Goal: Task Accomplishment & Management: Complete application form

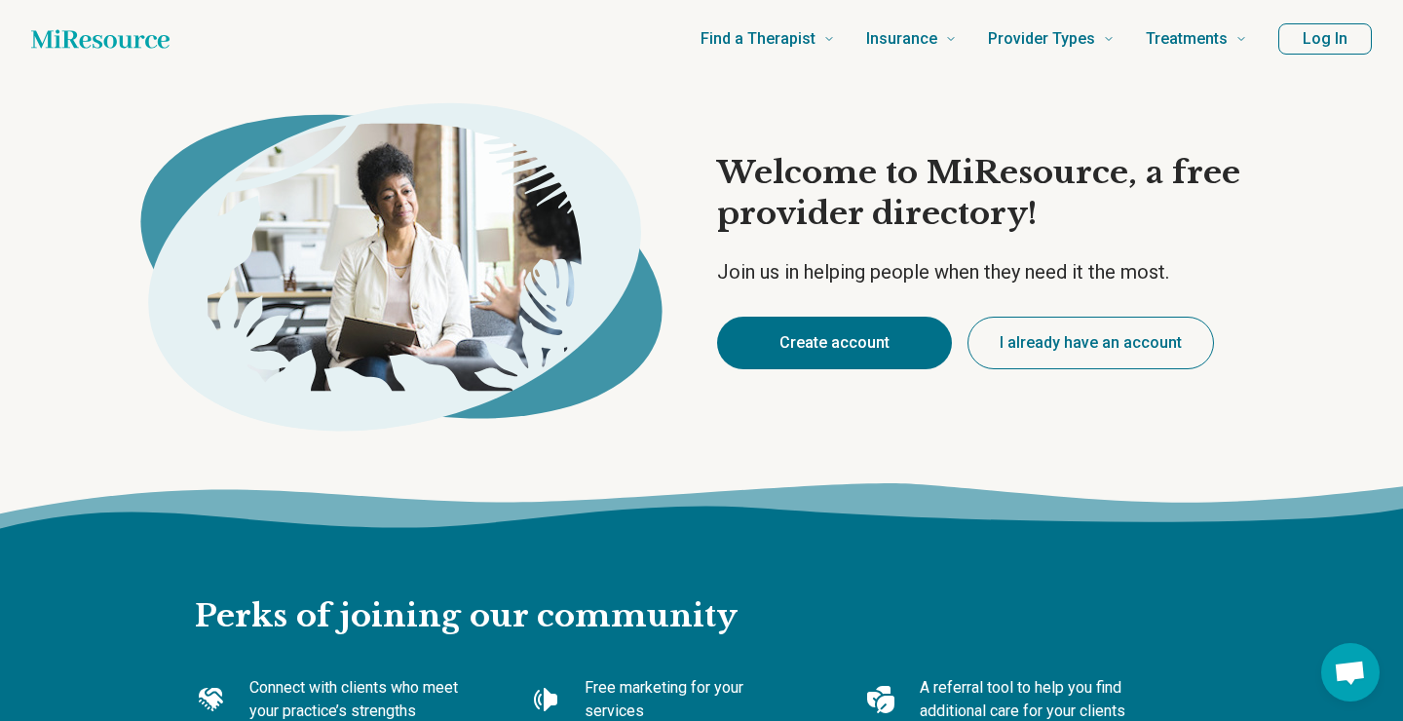
type textarea "*"
click at [824, 336] on button "Create account" at bounding box center [834, 343] width 235 height 53
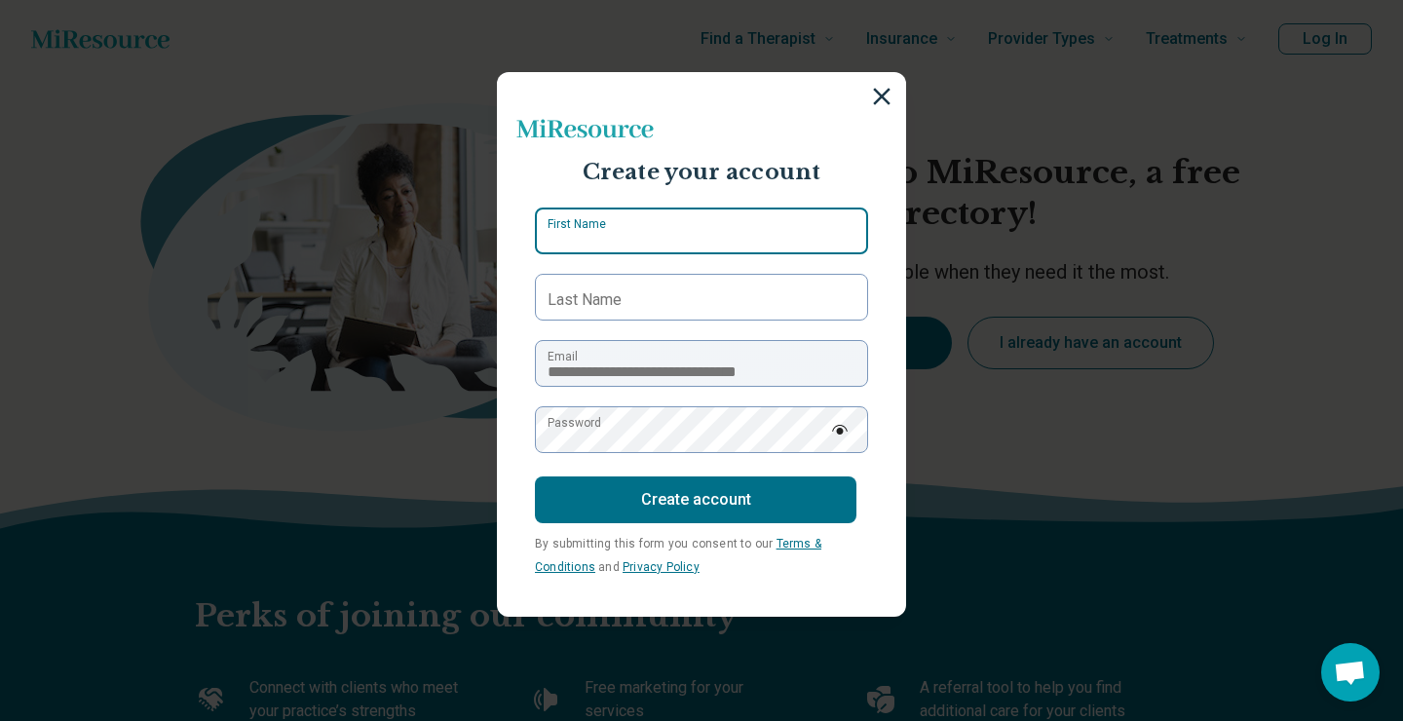
click at [717, 233] on input "First Name" at bounding box center [701, 231] width 333 height 47
type input "*****"
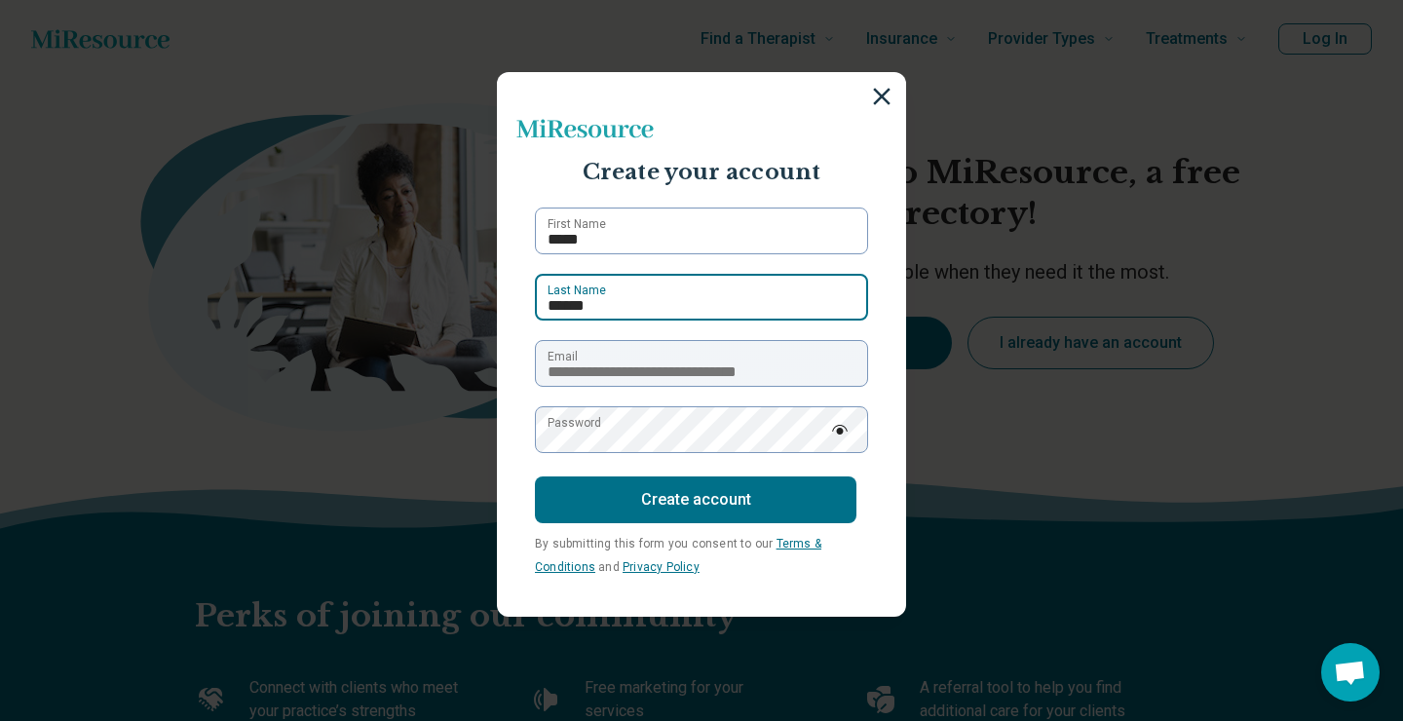
type input "******"
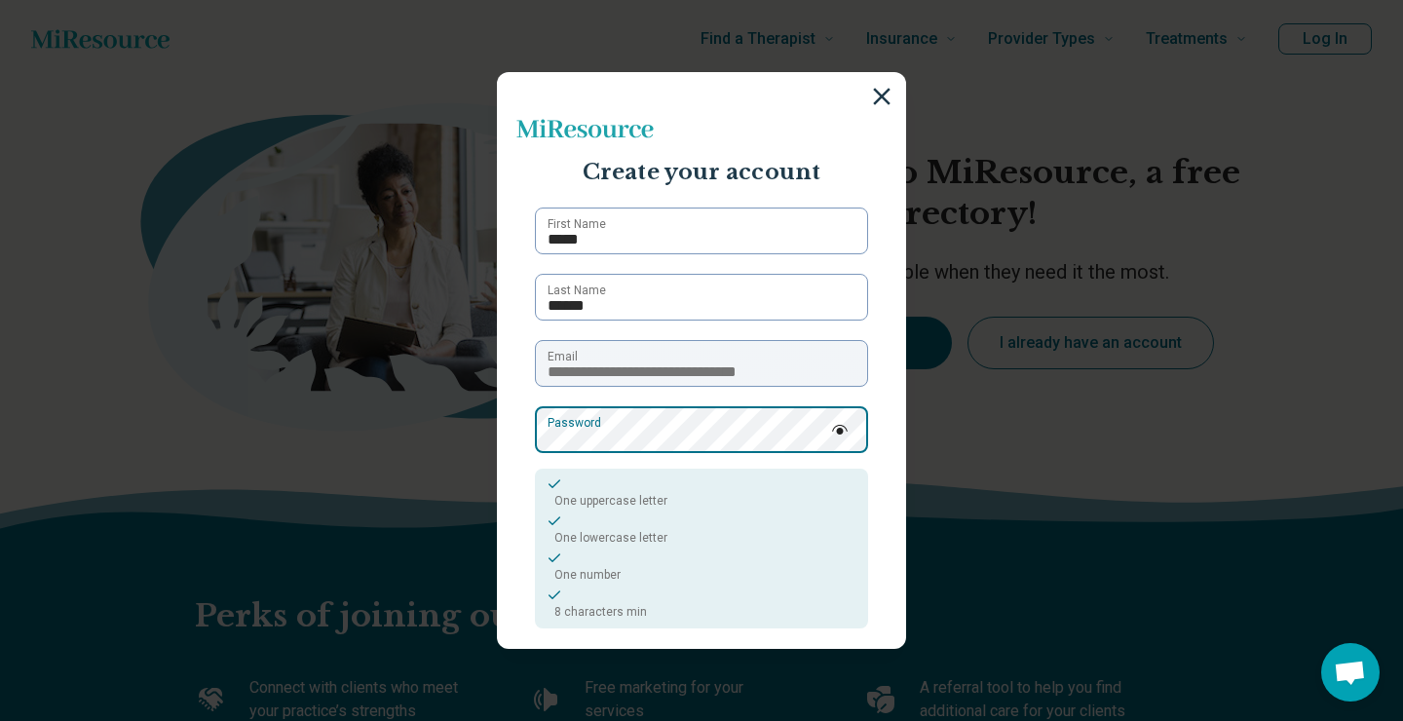
scroll to position [143, 0]
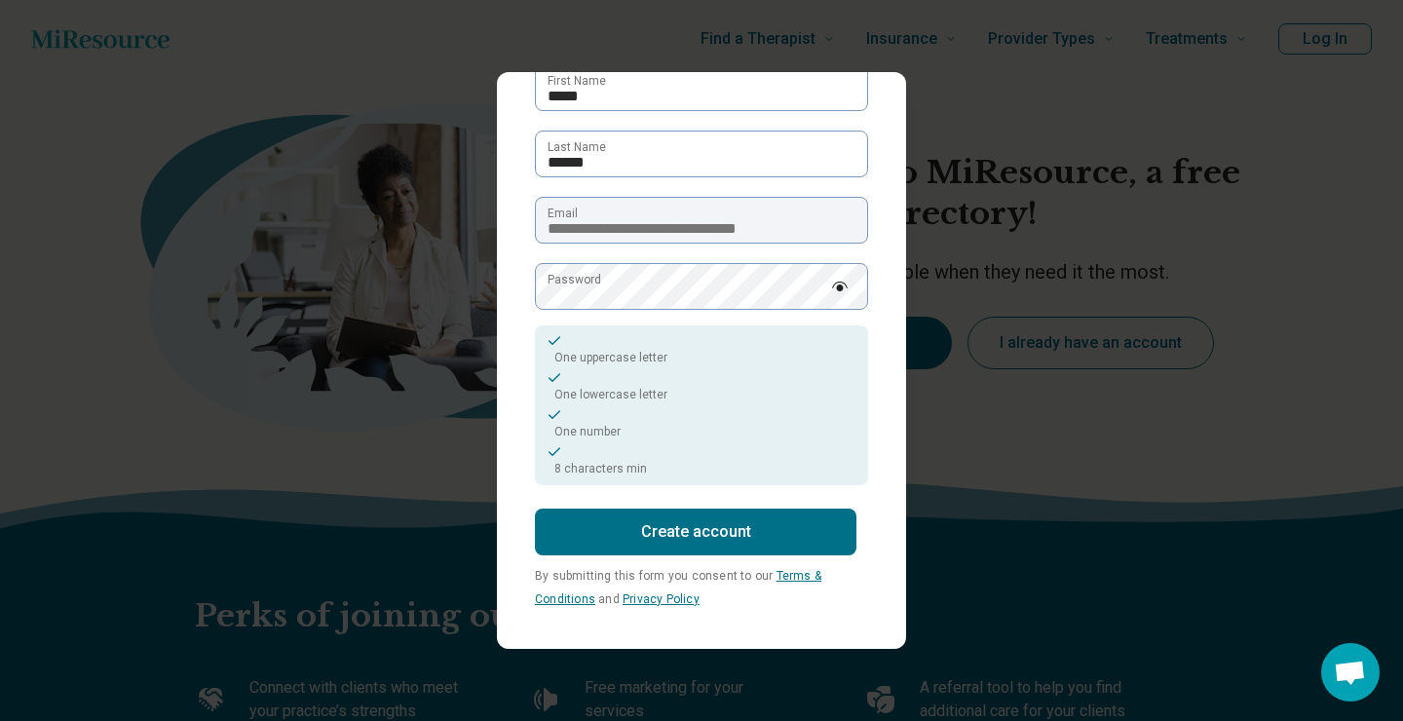
click at [692, 540] on button "Create account" at bounding box center [696, 532] width 322 height 47
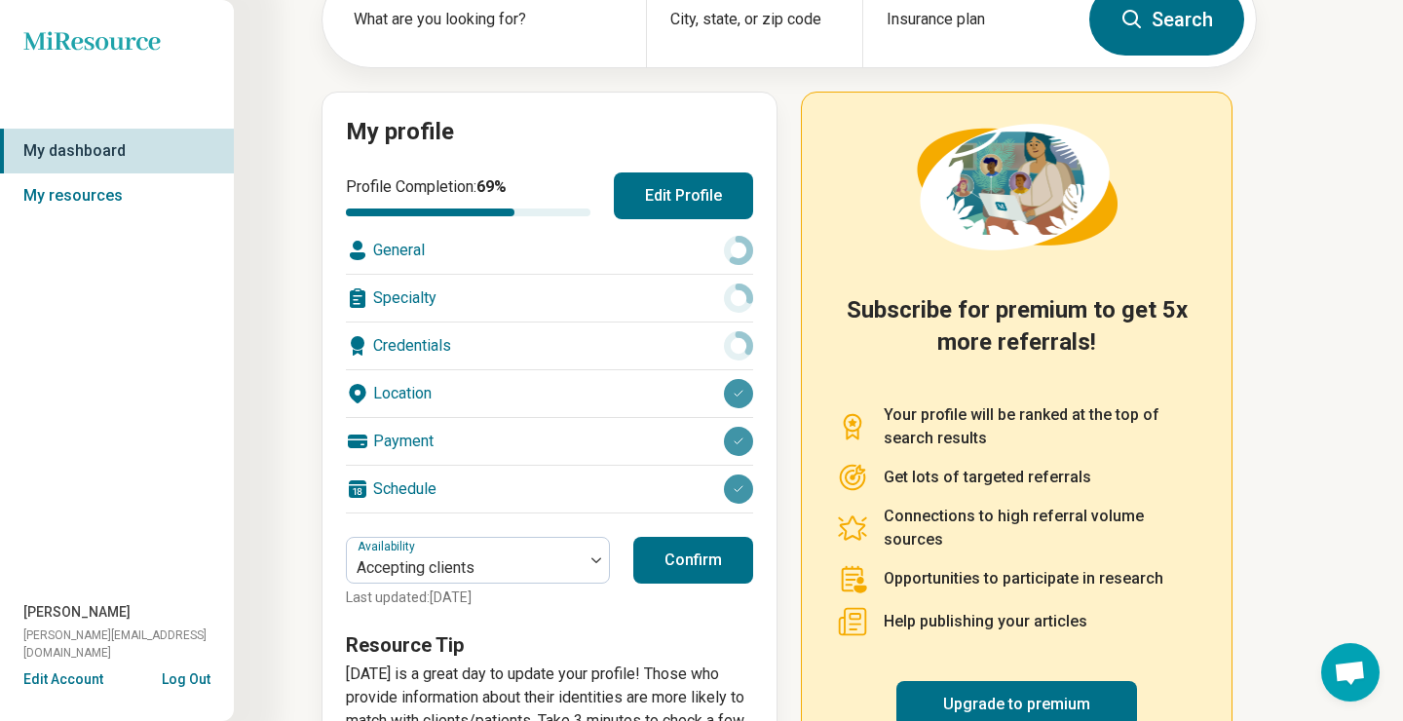
scroll to position [196, 0]
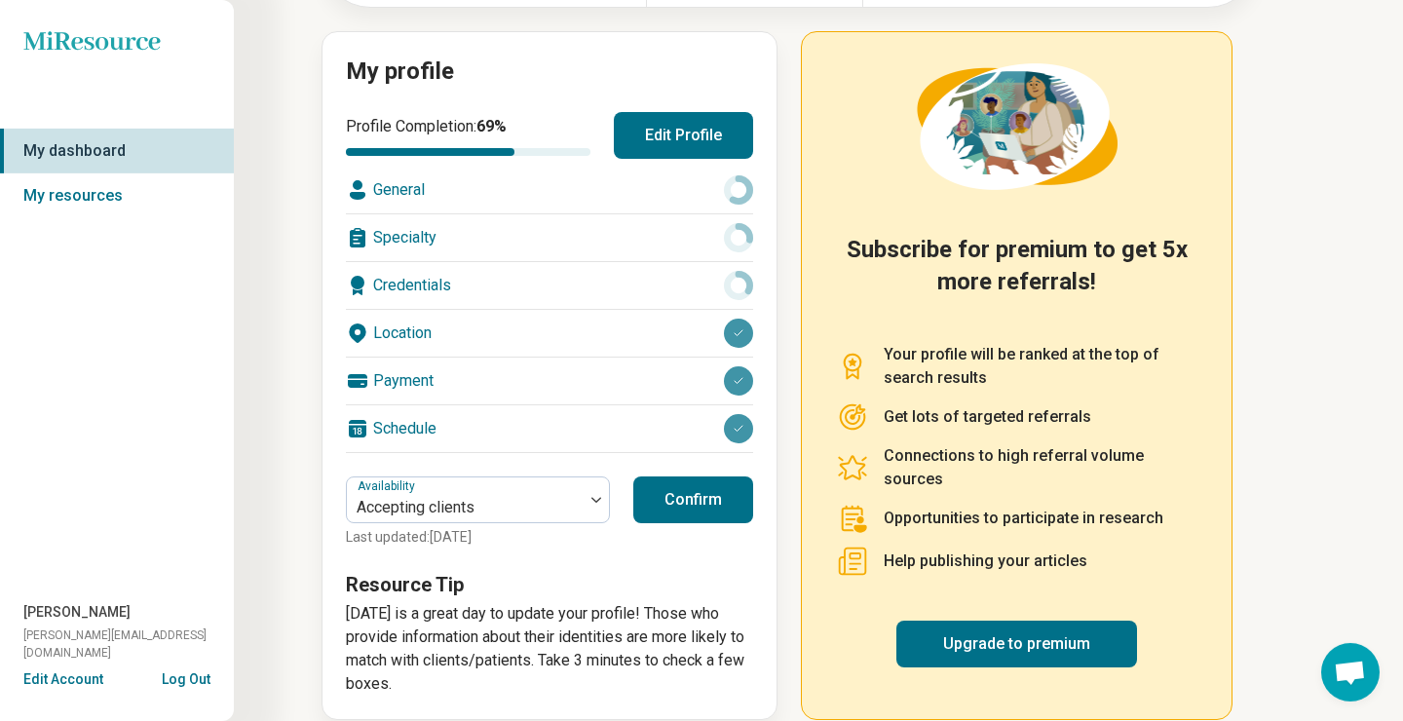
click at [683, 513] on button "Confirm" at bounding box center [693, 500] width 120 height 47
click at [739, 329] on icon at bounding box center [739, 333] width 12 height 12
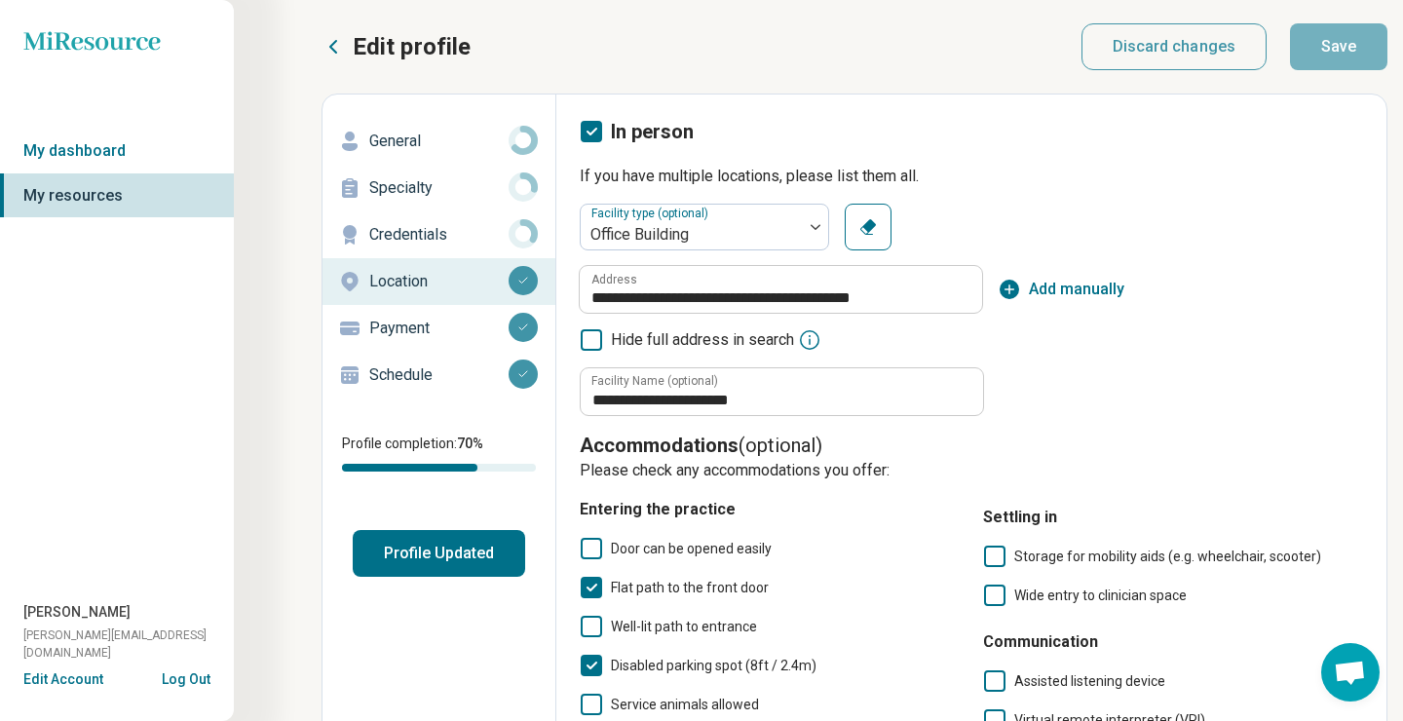
click at [420, 228] on p "Credentials" at bounding box center [438, 234] width 139 height 23
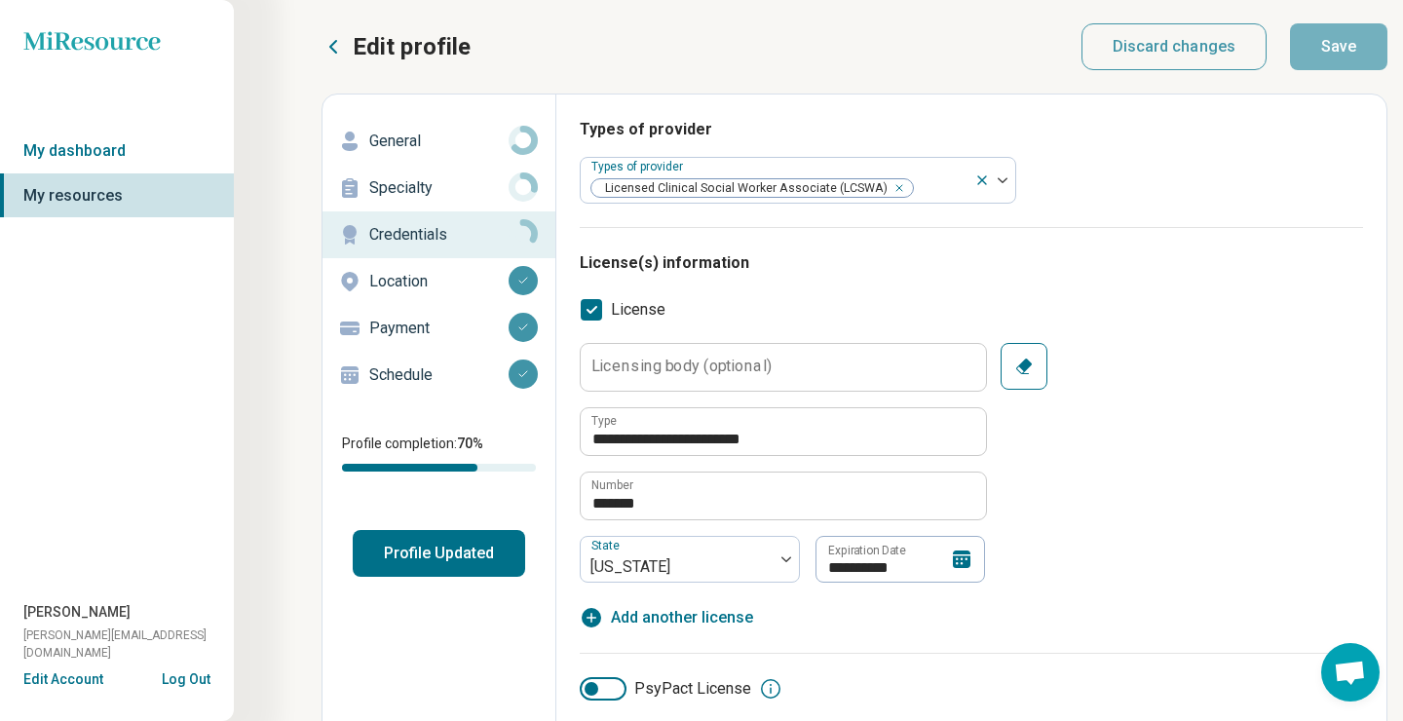
click at [1031, 362] on icon "button" at bounding box center [1023, 366] width 19 height 19
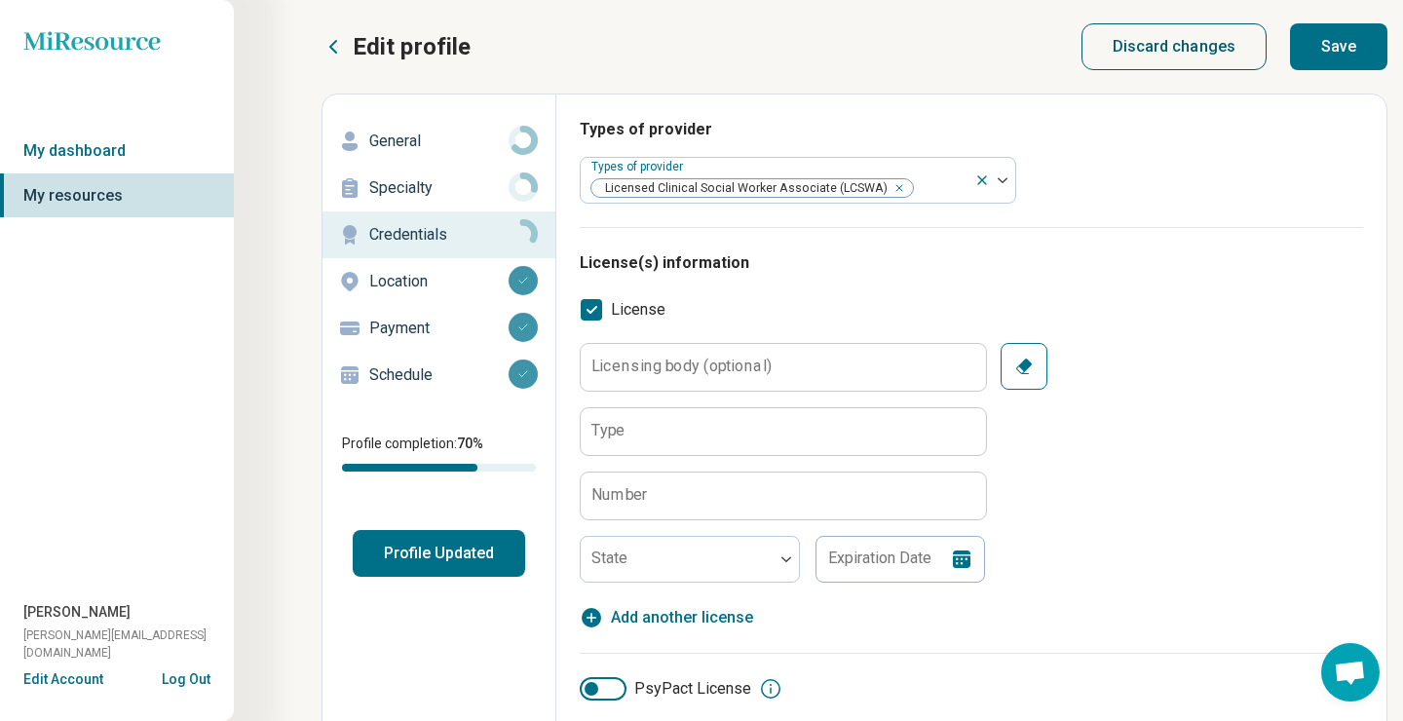
click at [1162, 56] on button "Discard changes" at bounding box center [1175, 46] width 186 height 47
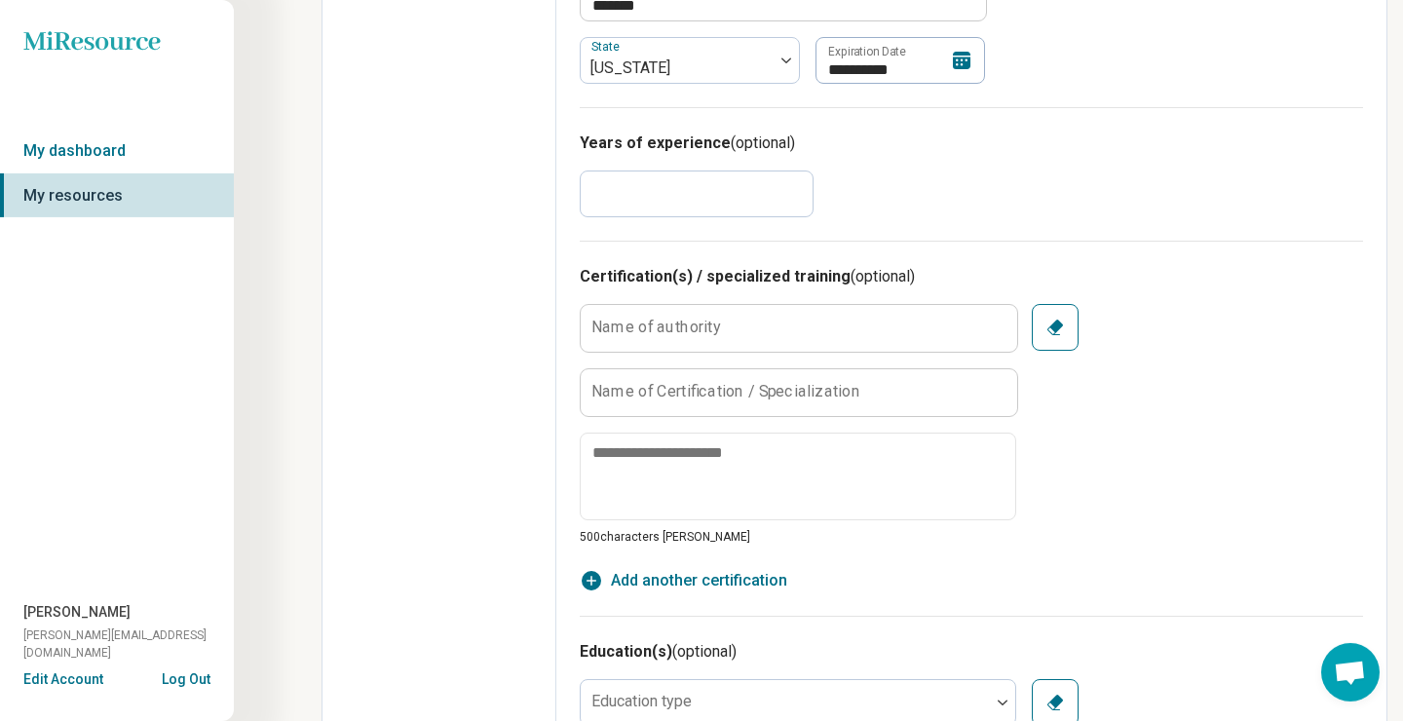
scroll to position [1194, 0]
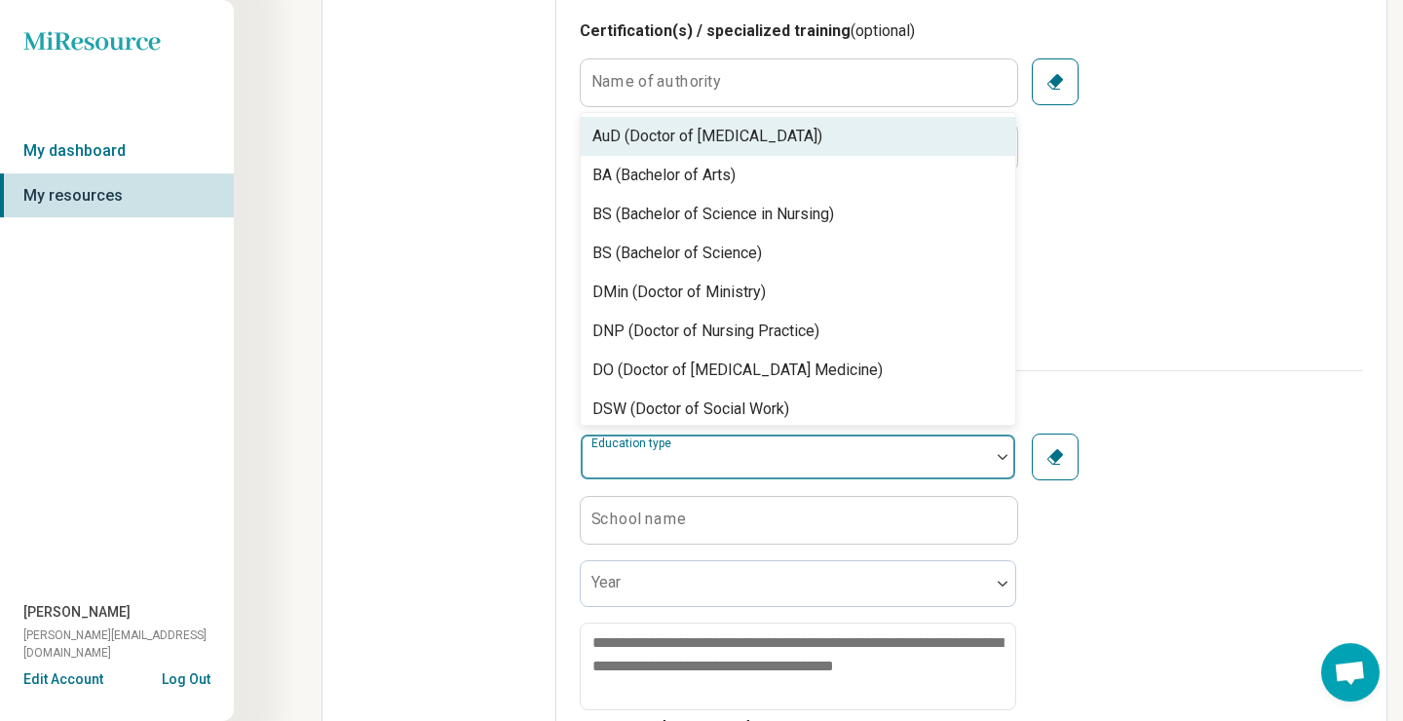
click at [663, 469] on div at bounding box center [786, 464] width 394 height 27
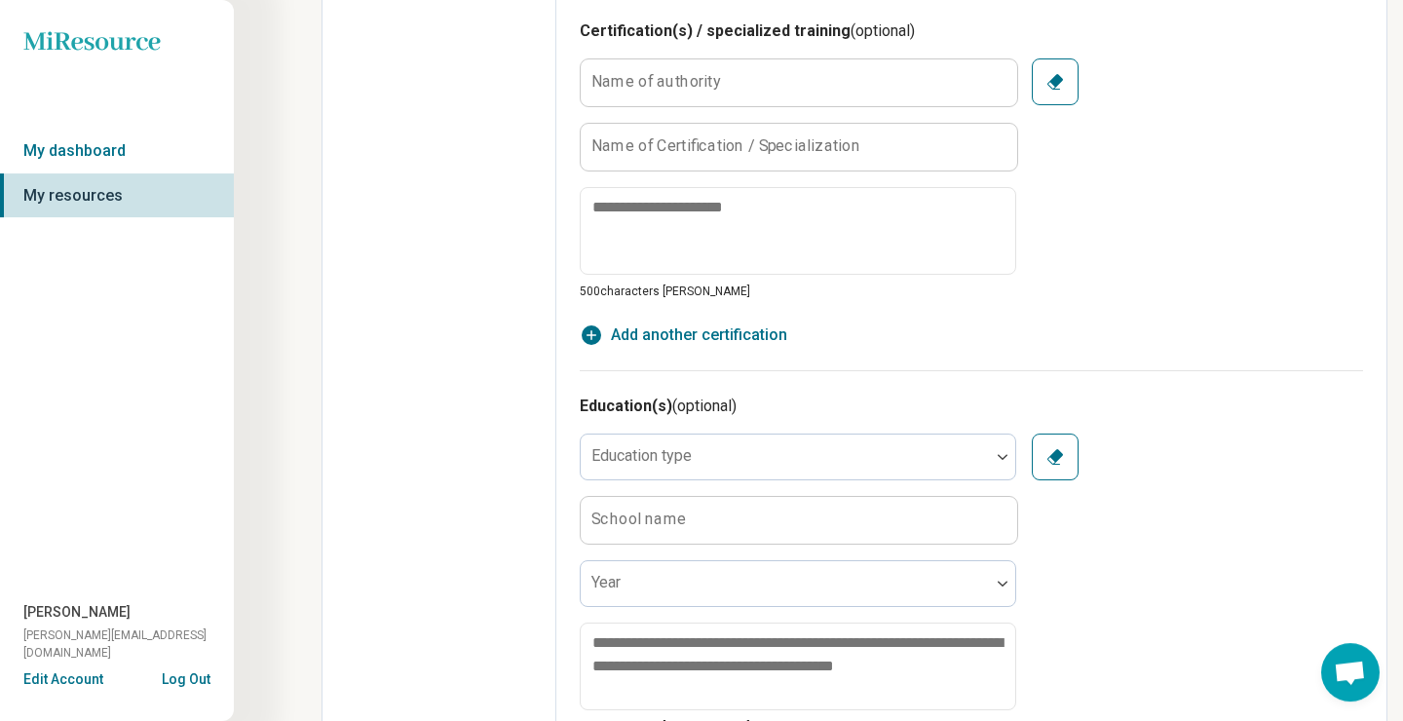
click at [710, 77] on label "Name of authority" at bounding box center [657, 82] width 130 height 16
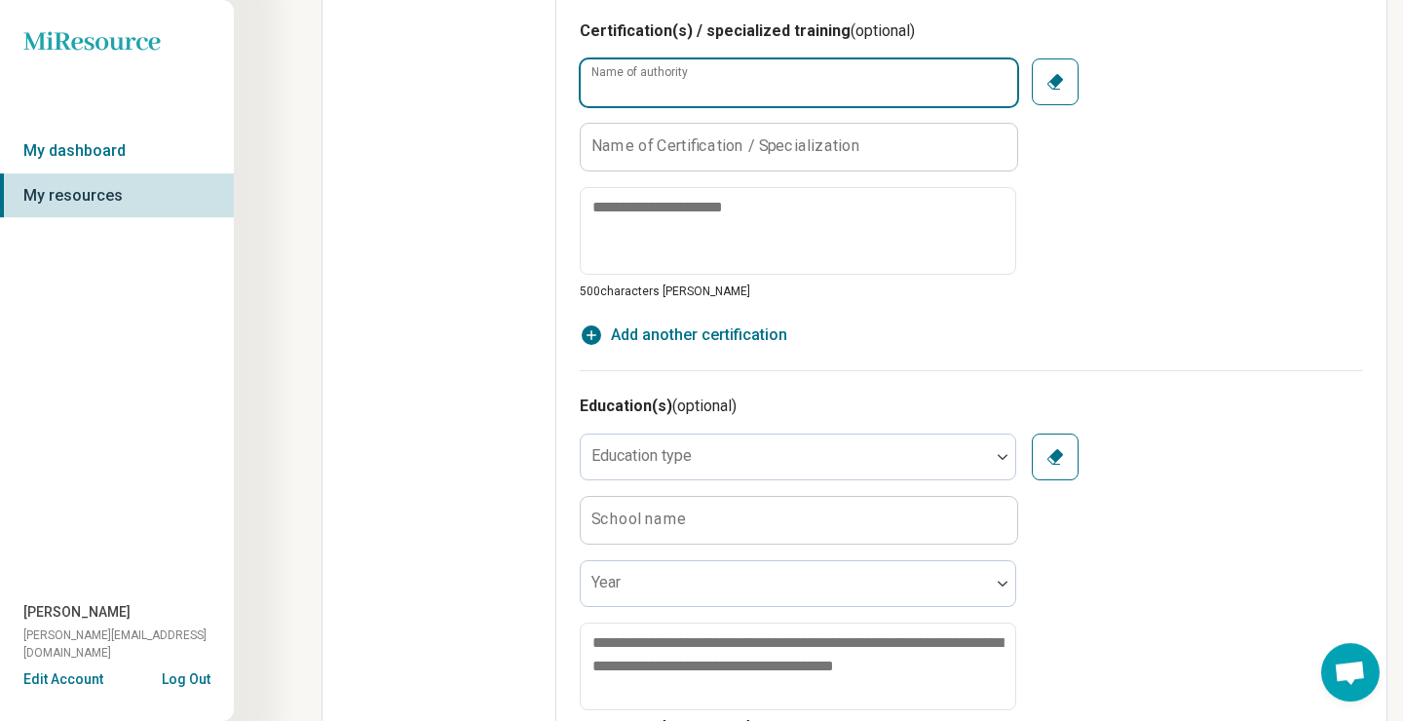
click at [710, 77] on input "Name of authority" at bounding box center [799, 82] width 437 height 47
type textarea "*"
type input "*"
type textarea "*"
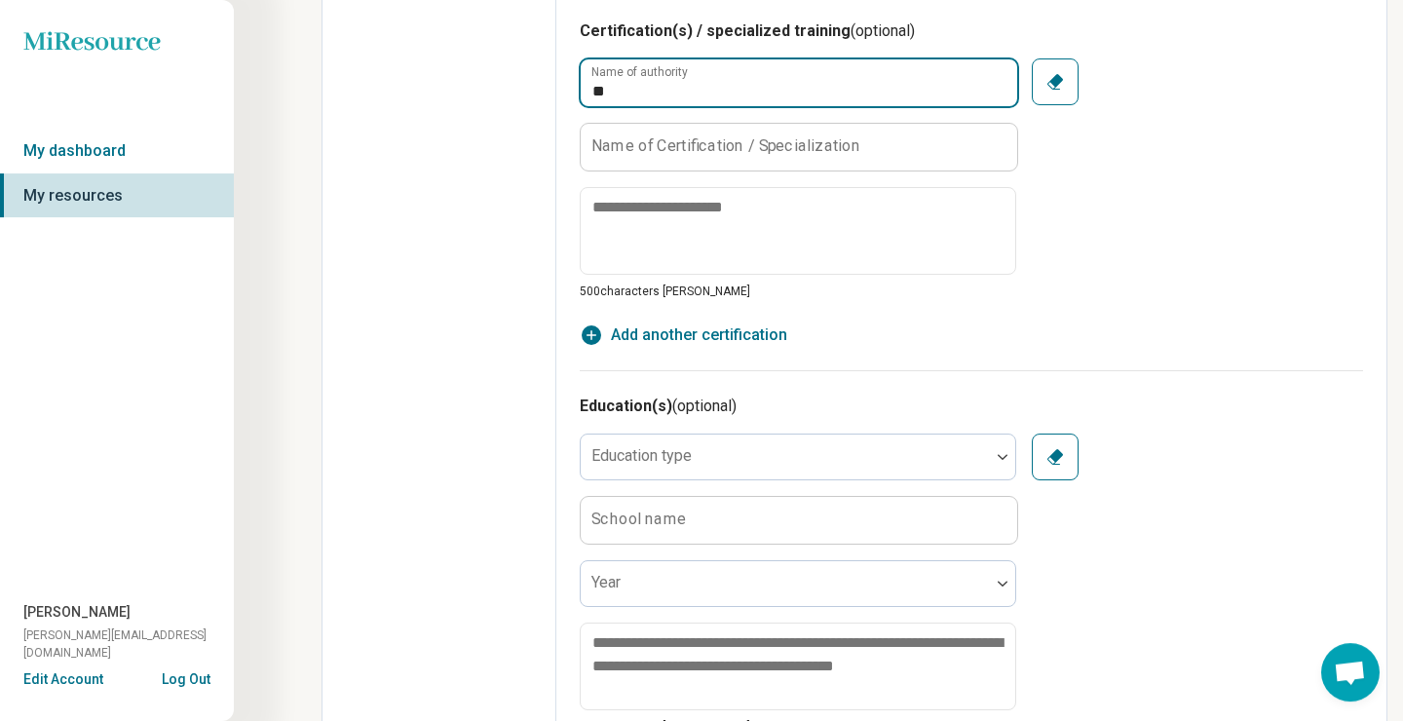
type input "*"
type textarea "*"
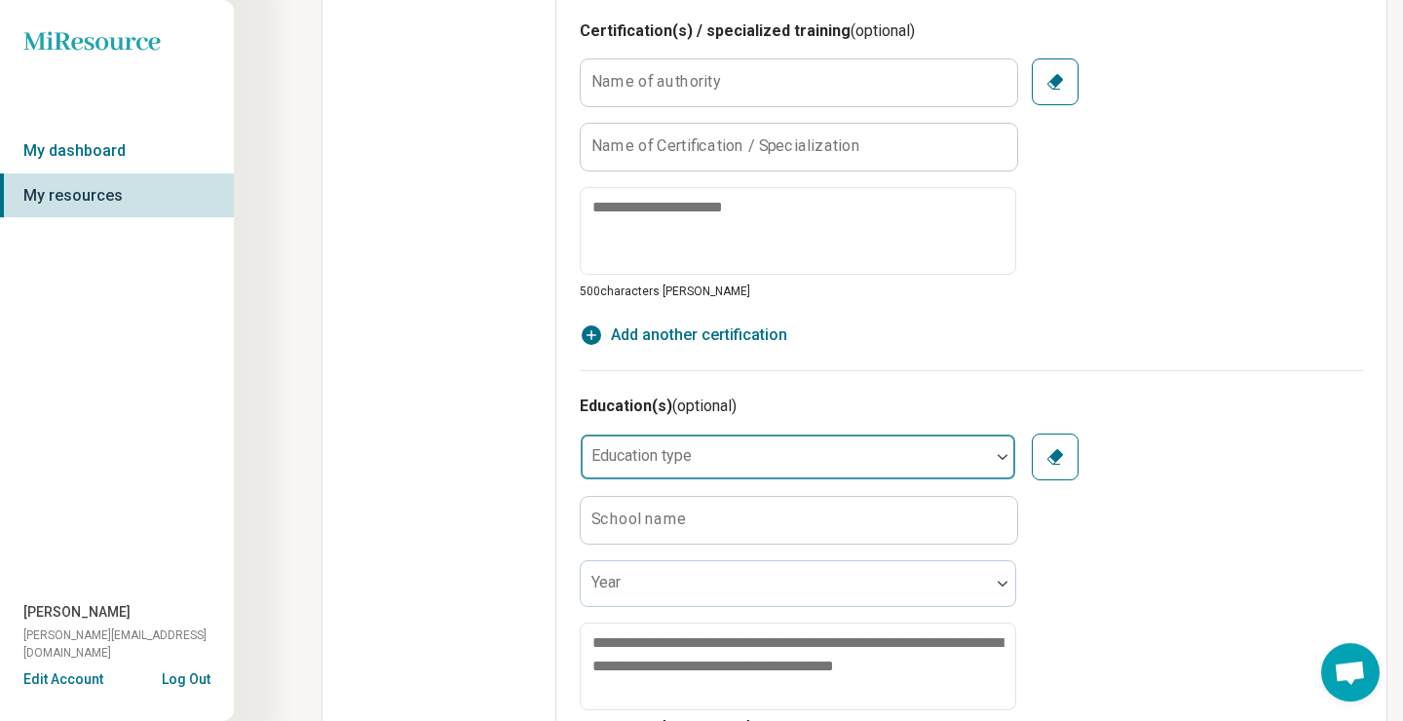
click at [848, 464] on div at bounding box center [786, 464] width 394 height 27
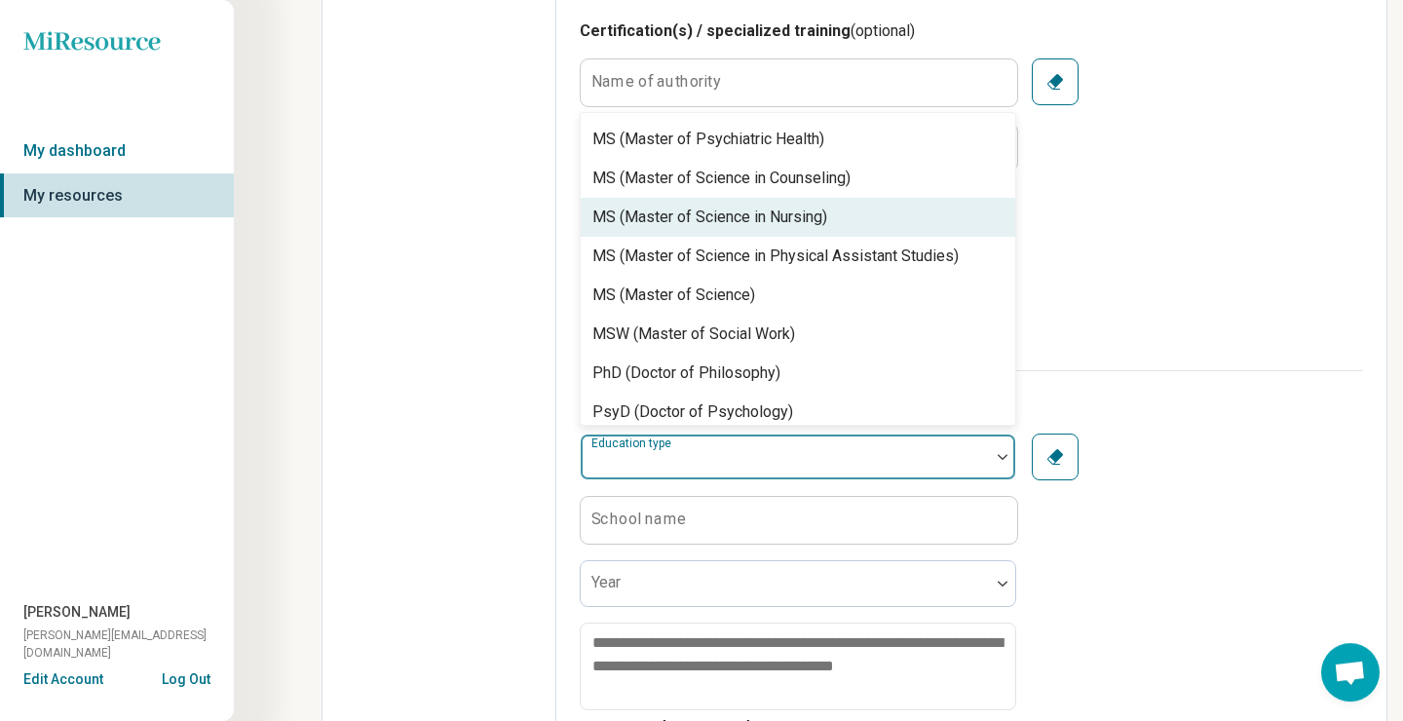
scroll to position [894, 0]
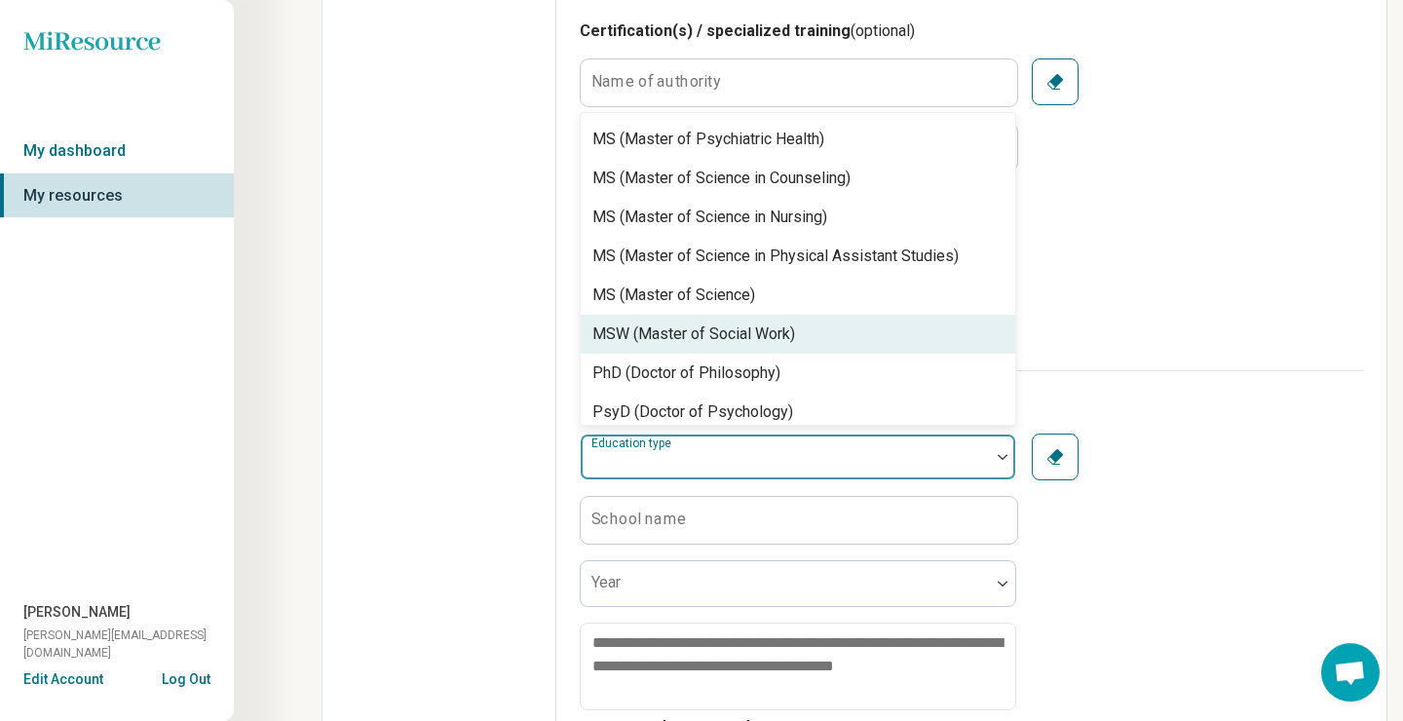
click at [762, 334] on div "MSW (Master of Social Work)" at bounding box center [694, 334] width 203 height 23
type textarea "*"
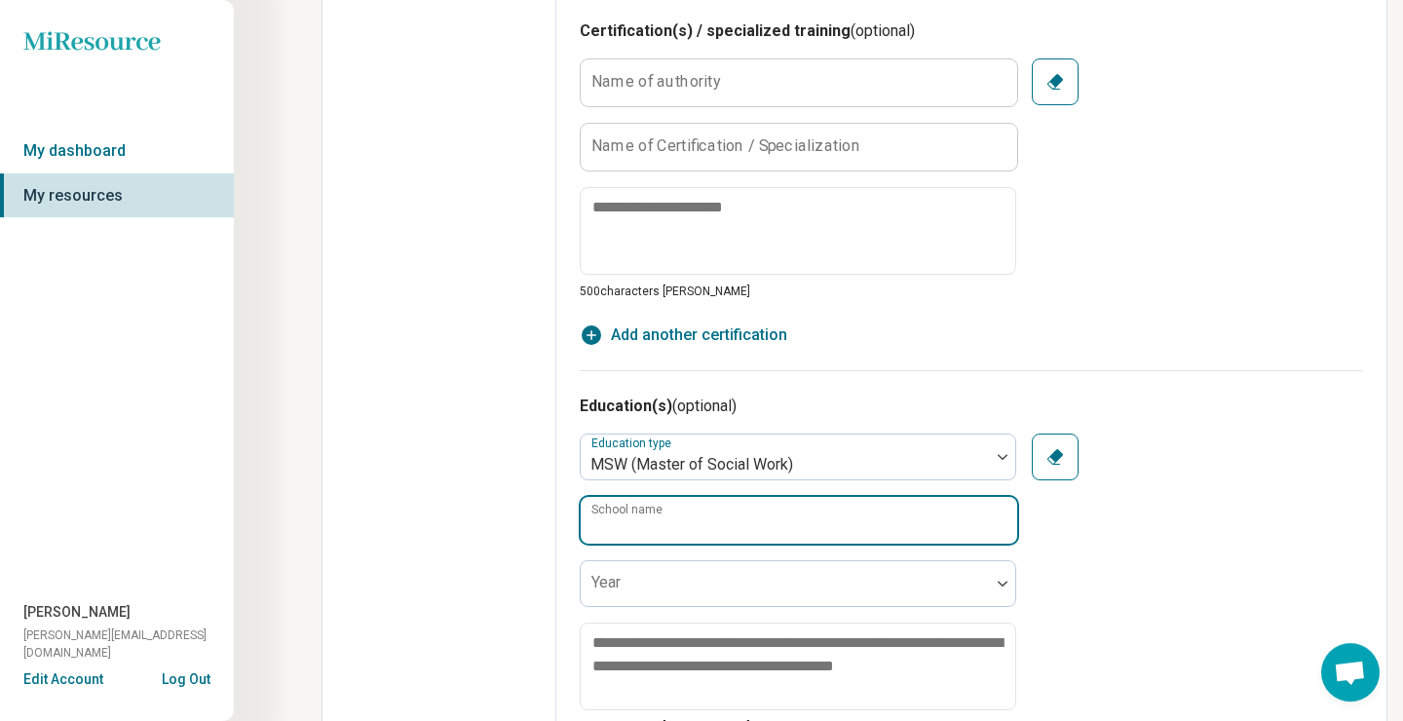
click at [711, 514] on input "School name" at bounding box center [799, 520] width 437 height 47
type input "**********"
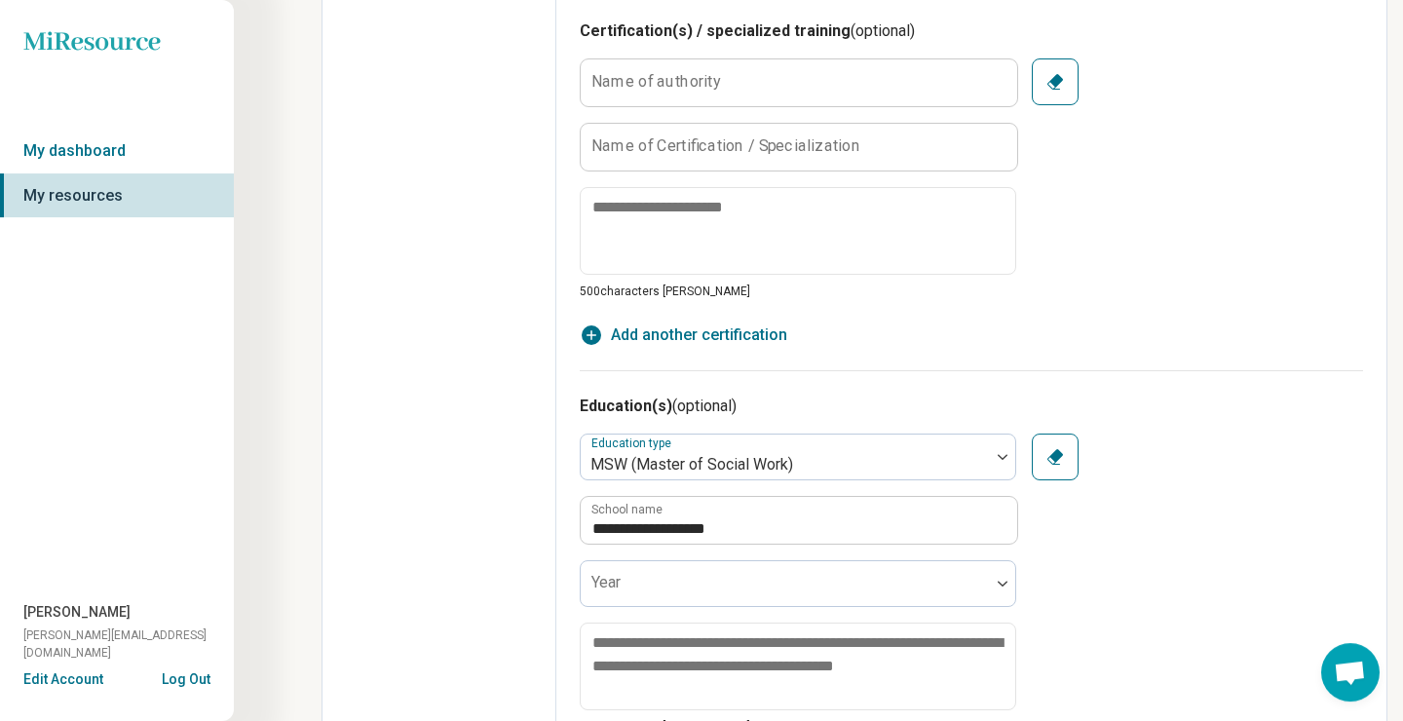
click at [1195, 583] on div "**********" at bounding box center [972, 585] width 784 height 302
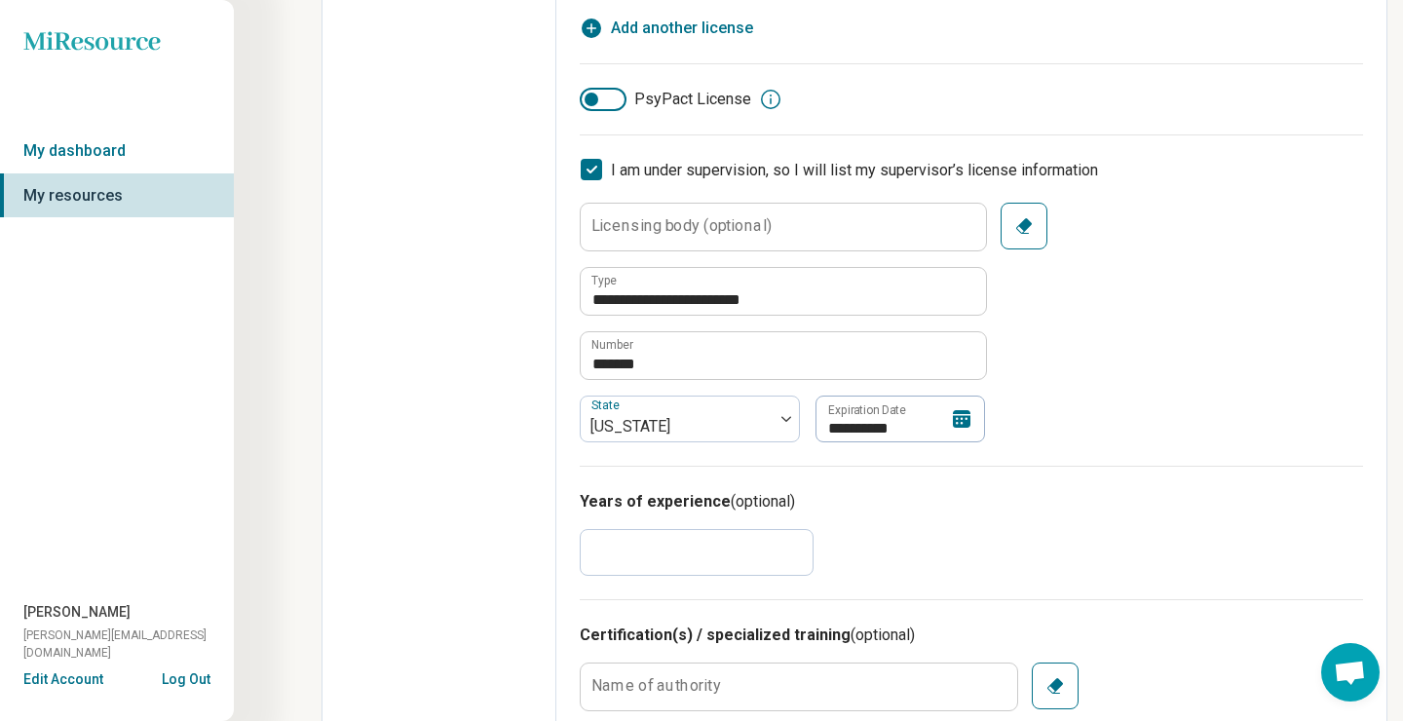
scroll to position [0, 0]
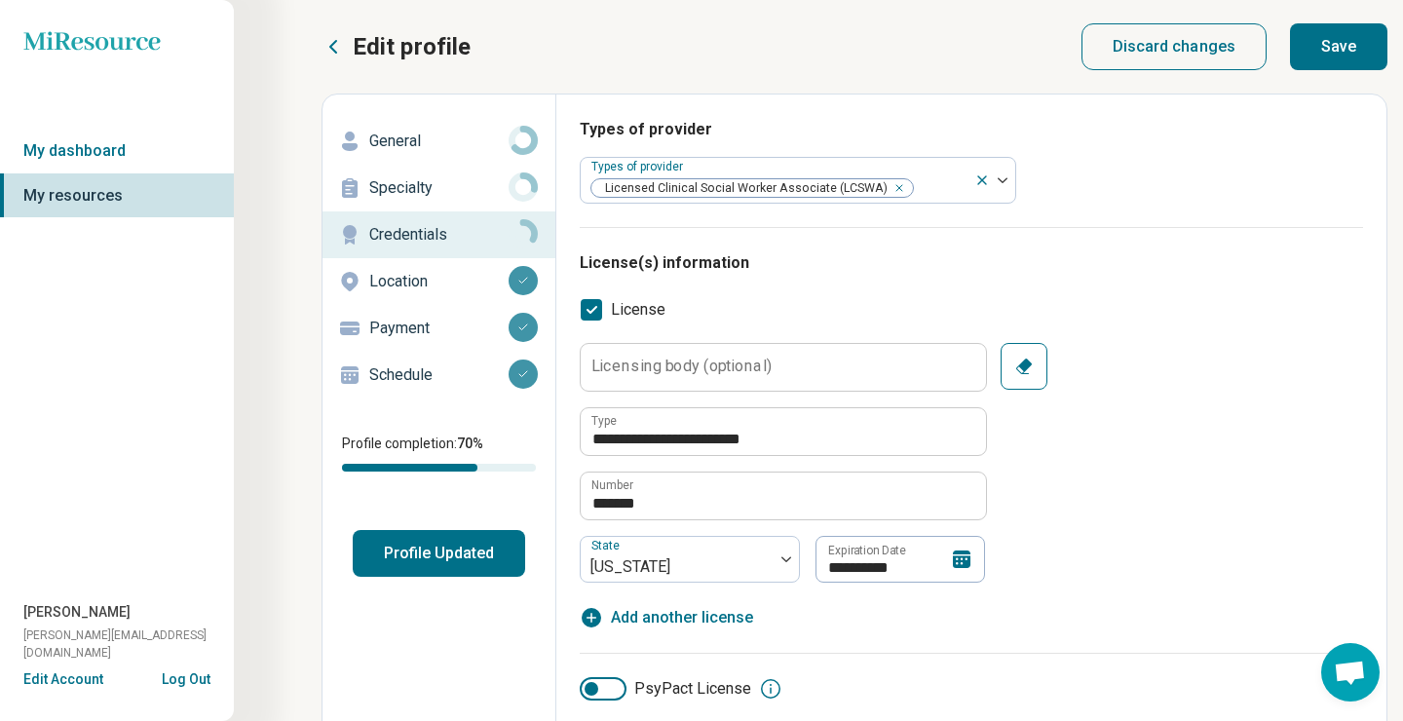
click at [1344, 25] on button "Save" at bounding box center [1338, 46] width 97 height 47
click at [1339, 51] on button "Save" at bounding box center [1338, 46] width 97 height 47
click at [434, 197] on p "Specialty" at bounding box center [438, 187] width 139 height 23
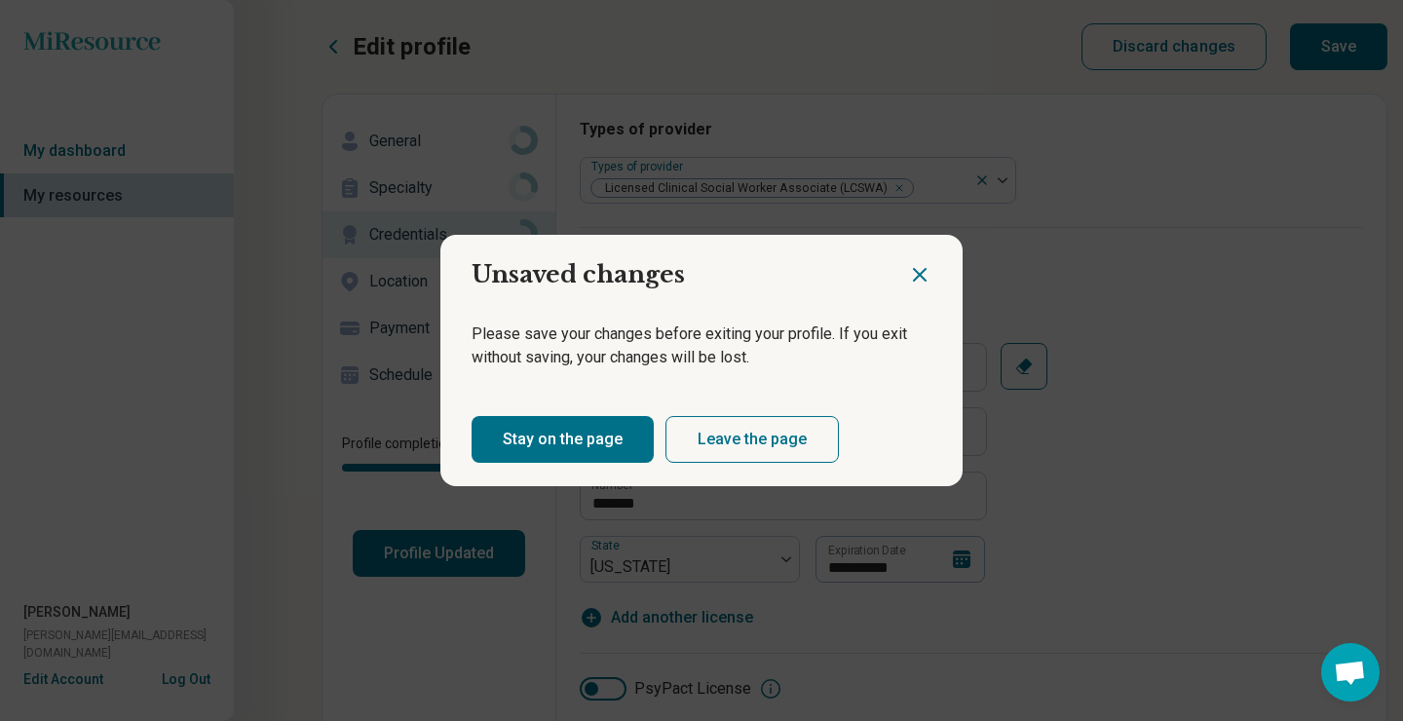
click at [559, 437] on button "Stay on the page" at bounding box center [563, 439] width 182 height 47
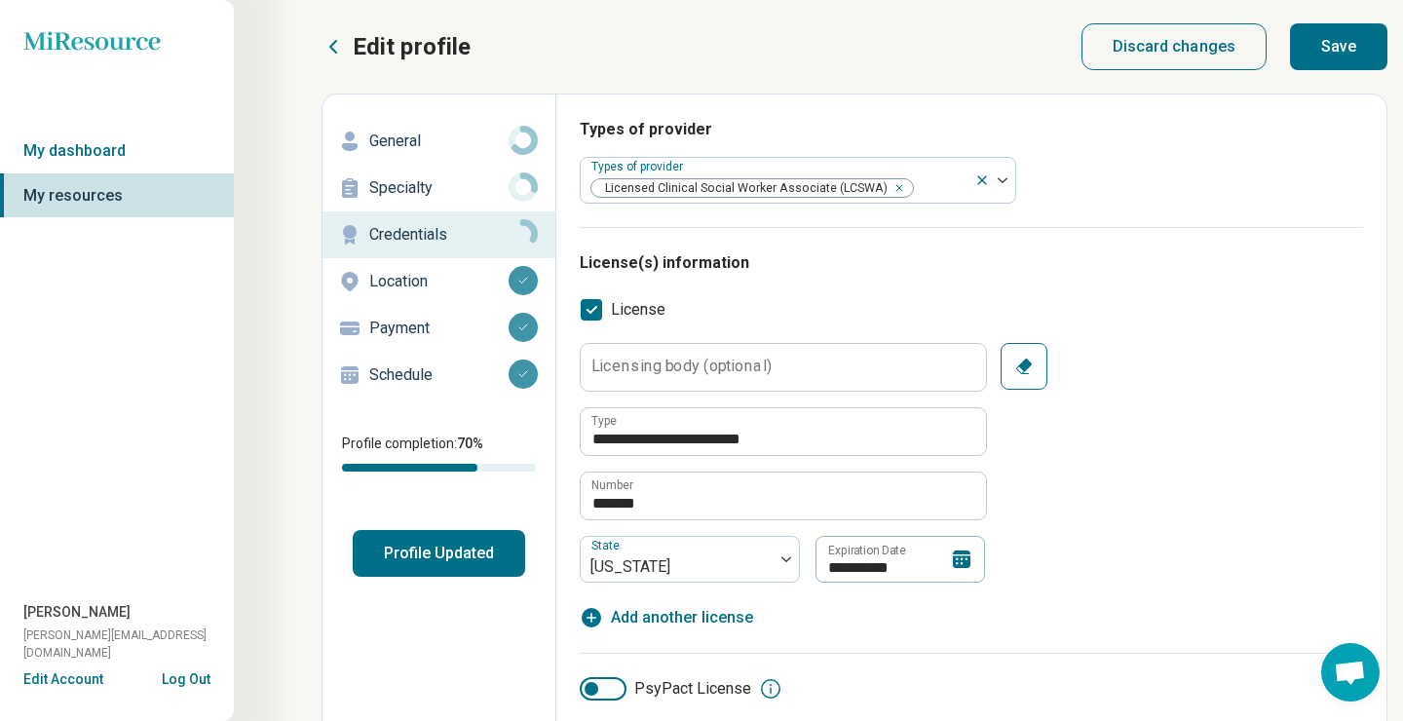
click at [1326, 54] on button "Save" at bounding box center [1338, 46] width 97 height 47
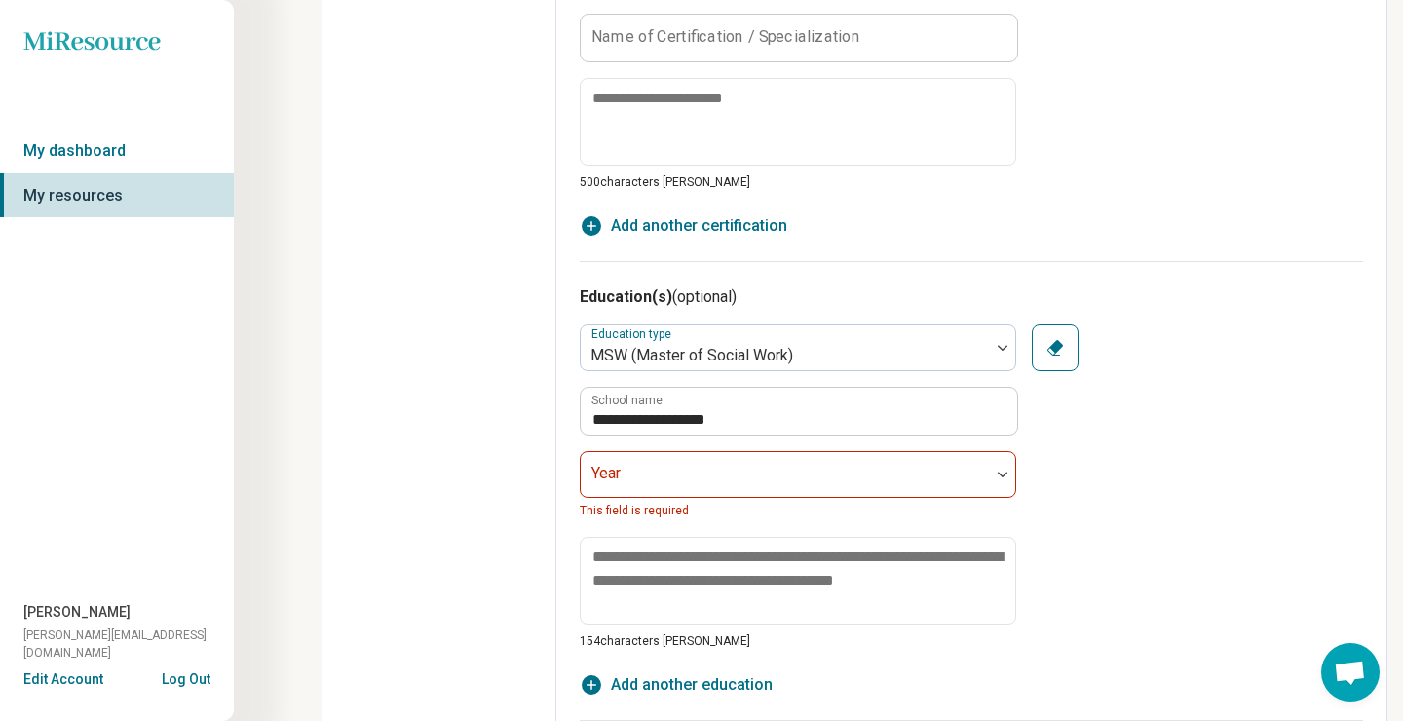
scroll to position [1494, 0]
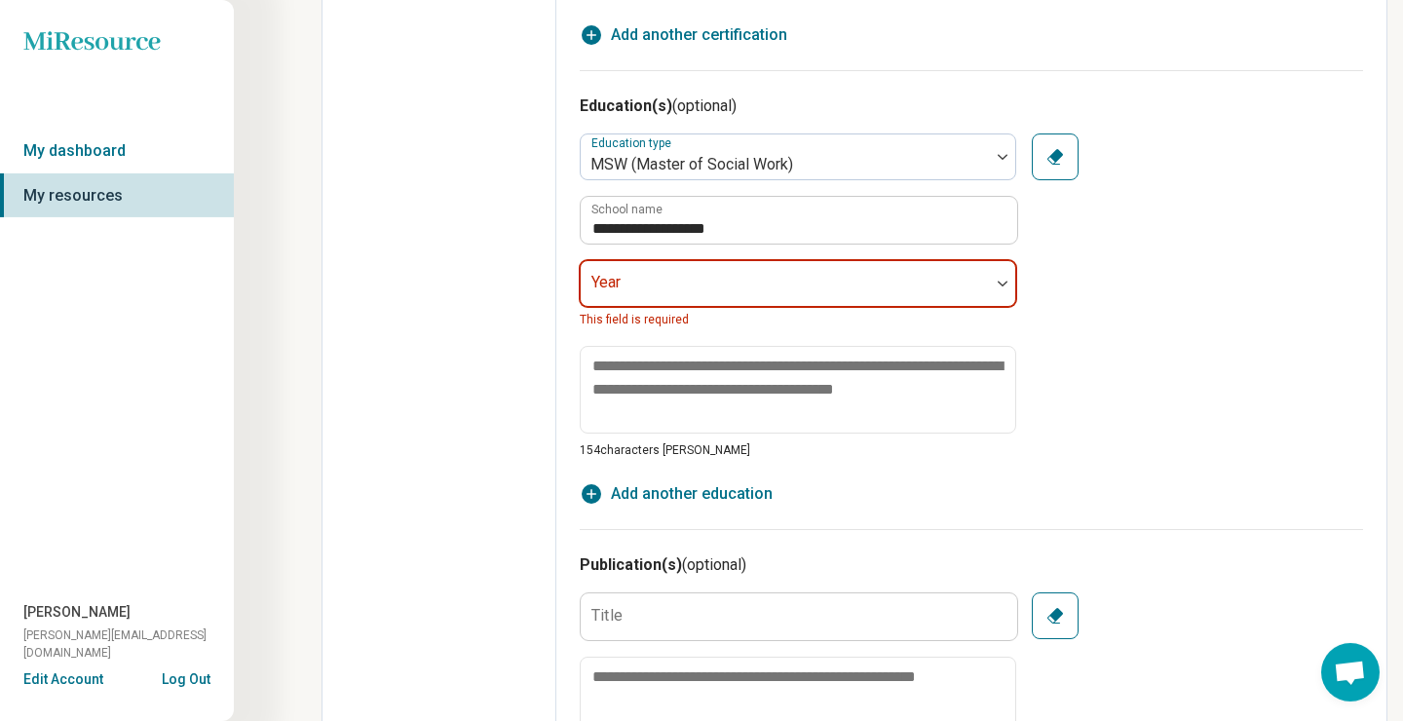
click at [845, 279] on div at bounding box center [786, 291] width 394 height 27
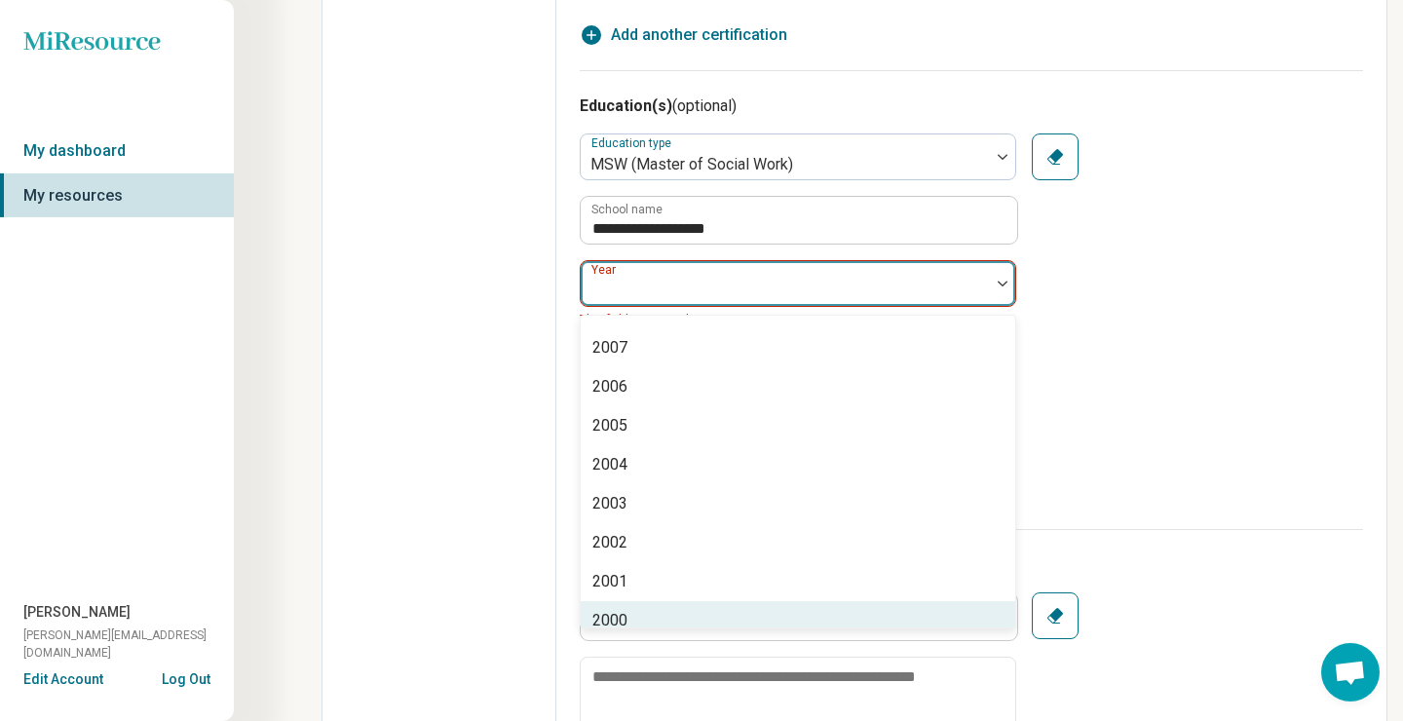
scroll to position [692, 0]
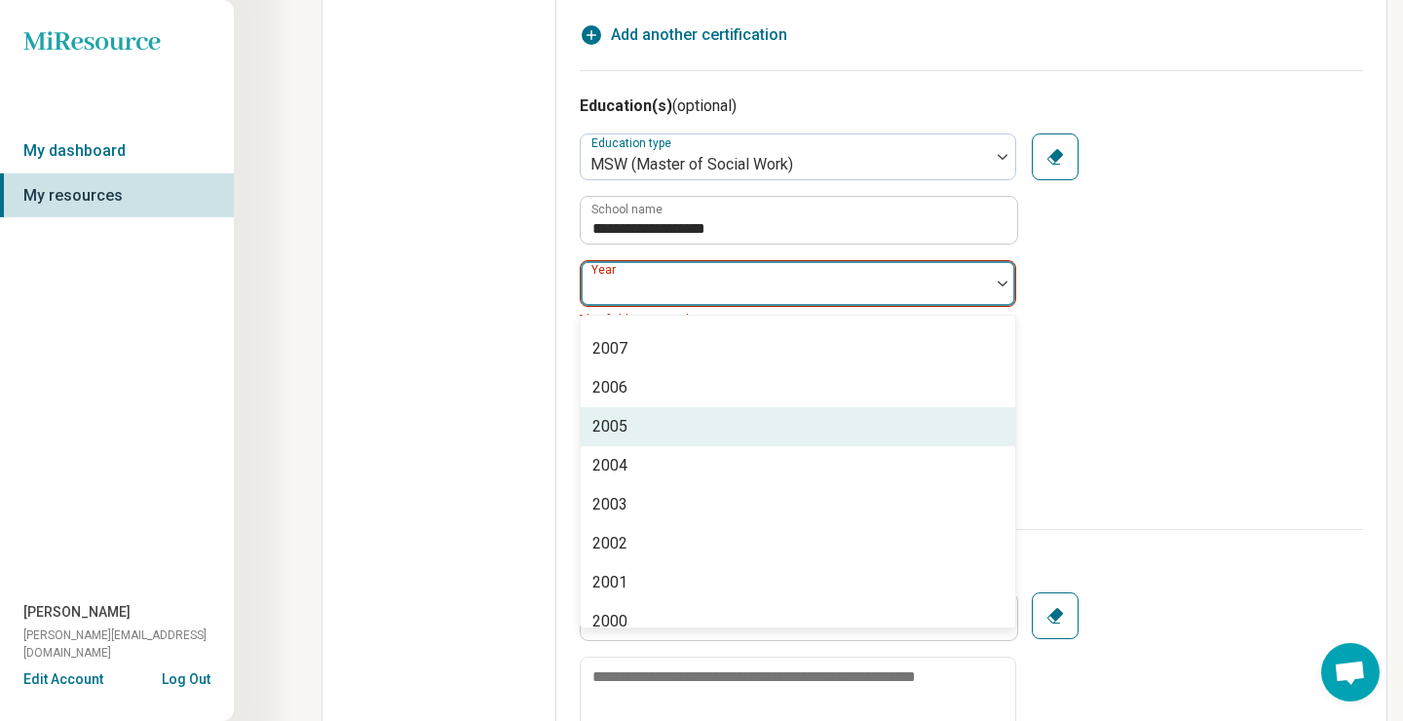
click at [843, 411] on div "2005" at bounding box center [798, 426] width 435 height 39
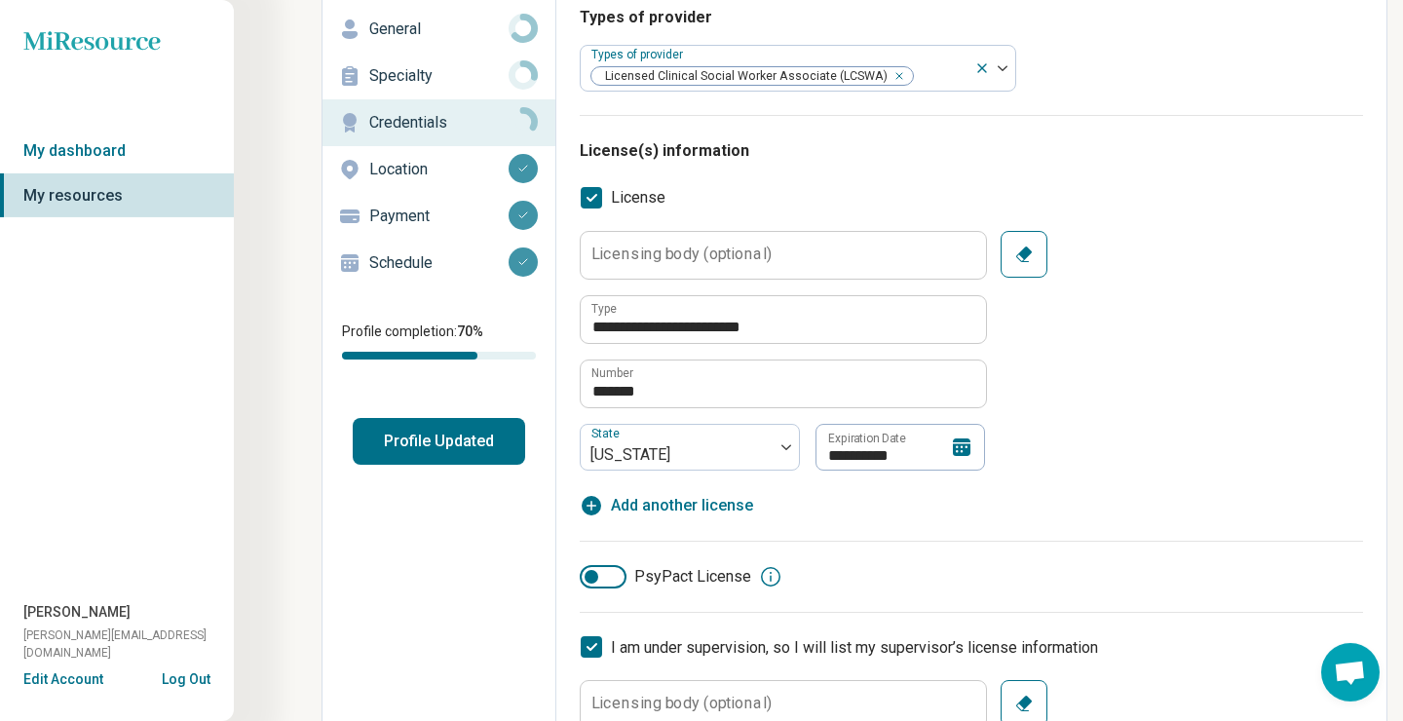
scroll to position [0, 0]
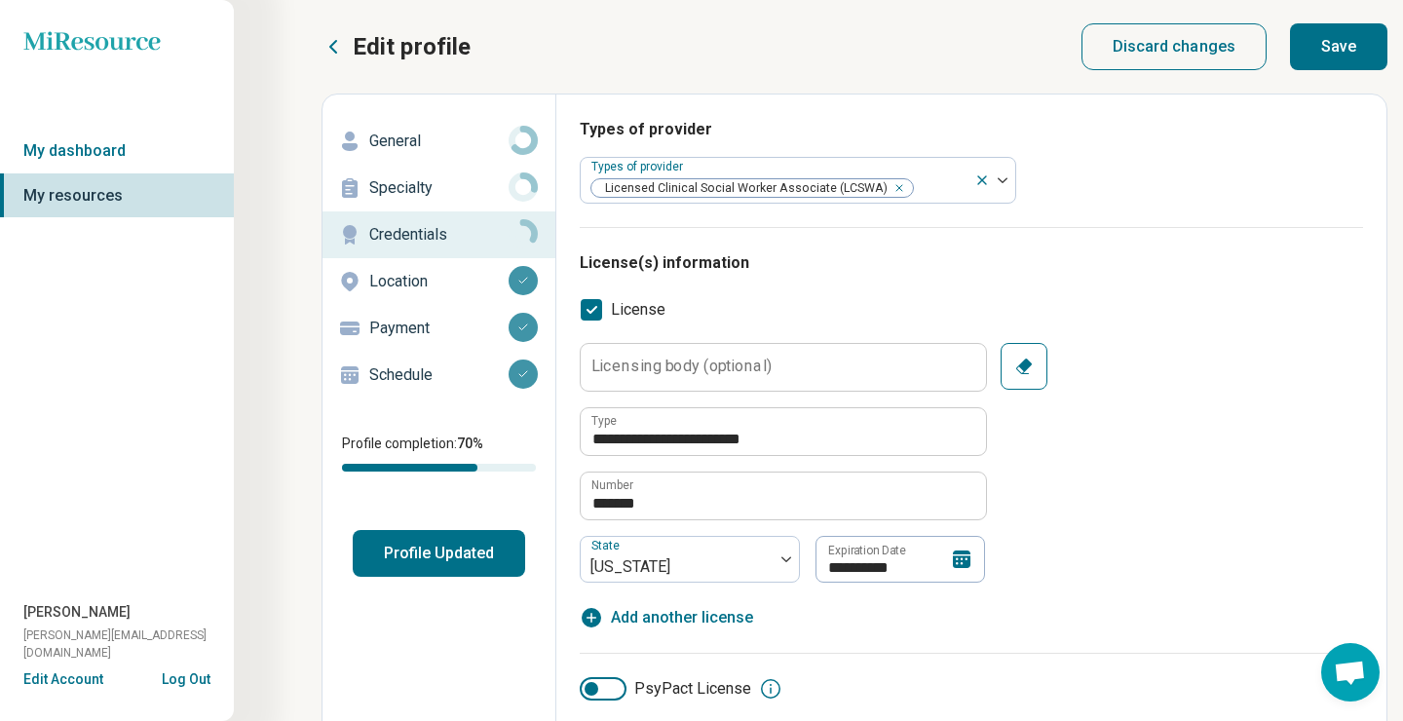
click at [1345, 39] on button "Save" at bounding box center [1338, 46] width 97 height 47
click at [442, 207] on link "Specialty" at bounding box center [439, 188] width 233 height 47
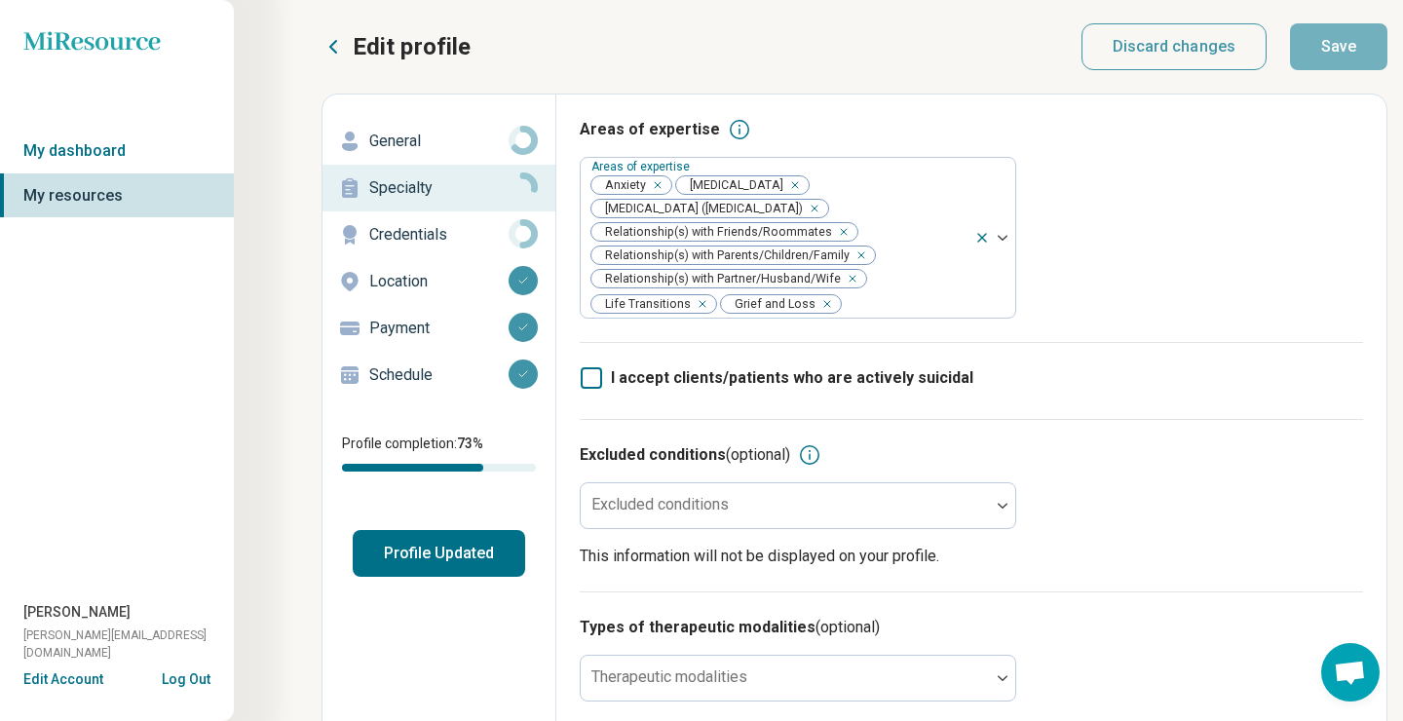
click at [477, 145] on p "General" at bounding box center [438, 141] width 139 height 23
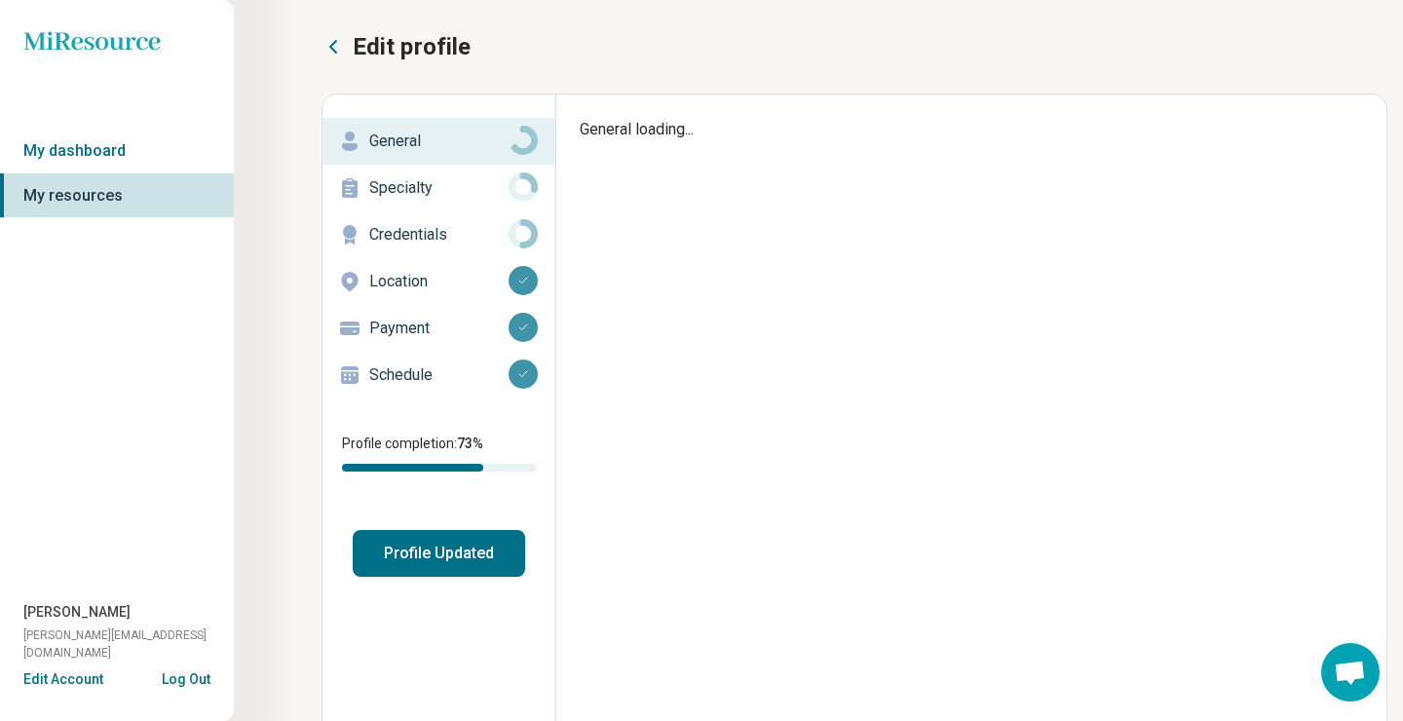
type textarea "*"
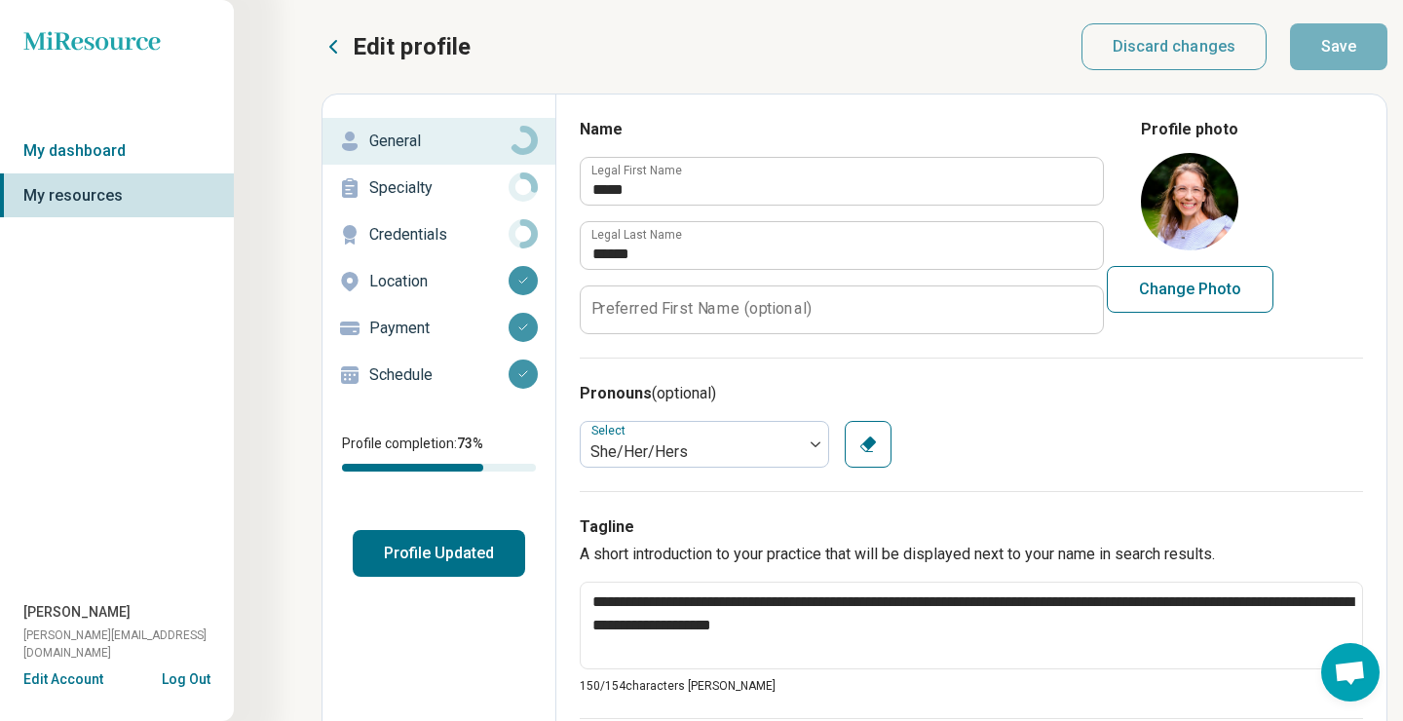
click at [464, 563] on button "Profile Updated" at bounding box center [439, 553] width 172 height 47
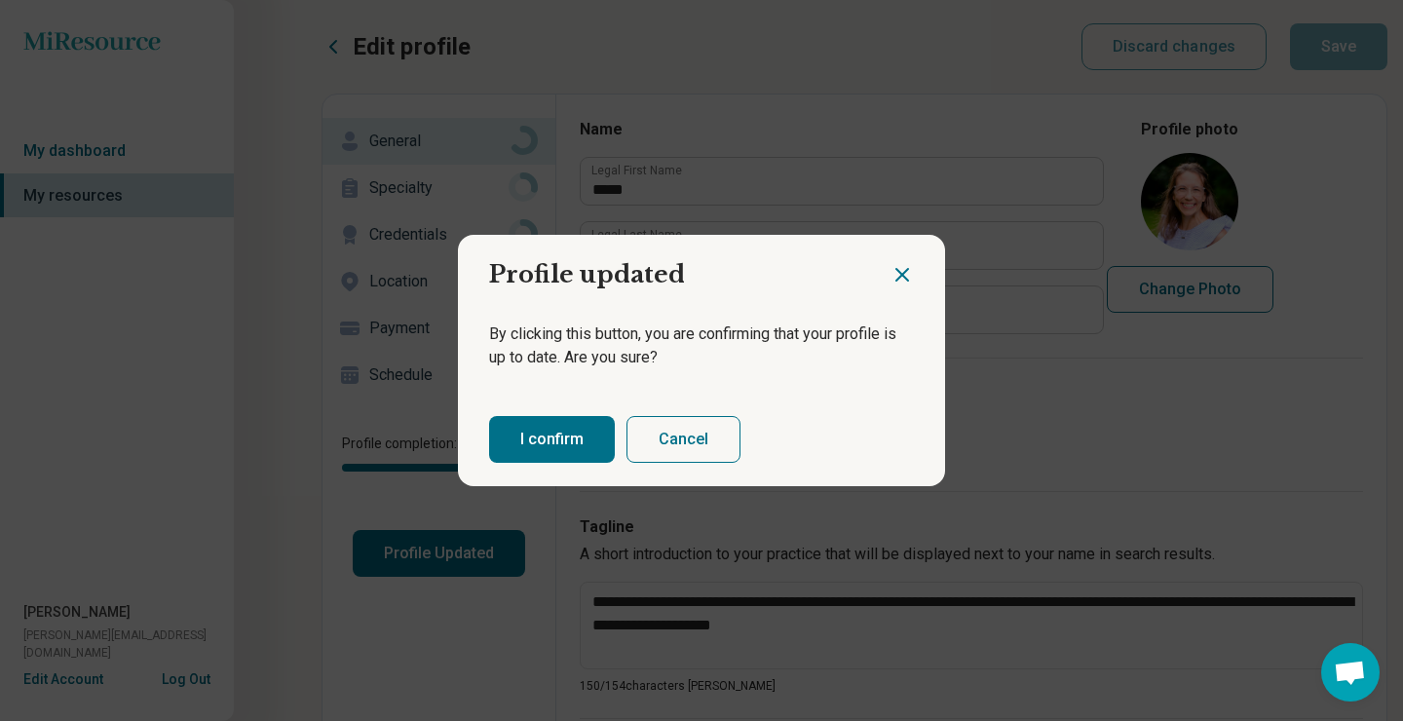
click at [520, 440] on button "I confirm" at bounding box center [552, 439] width 126 height 47
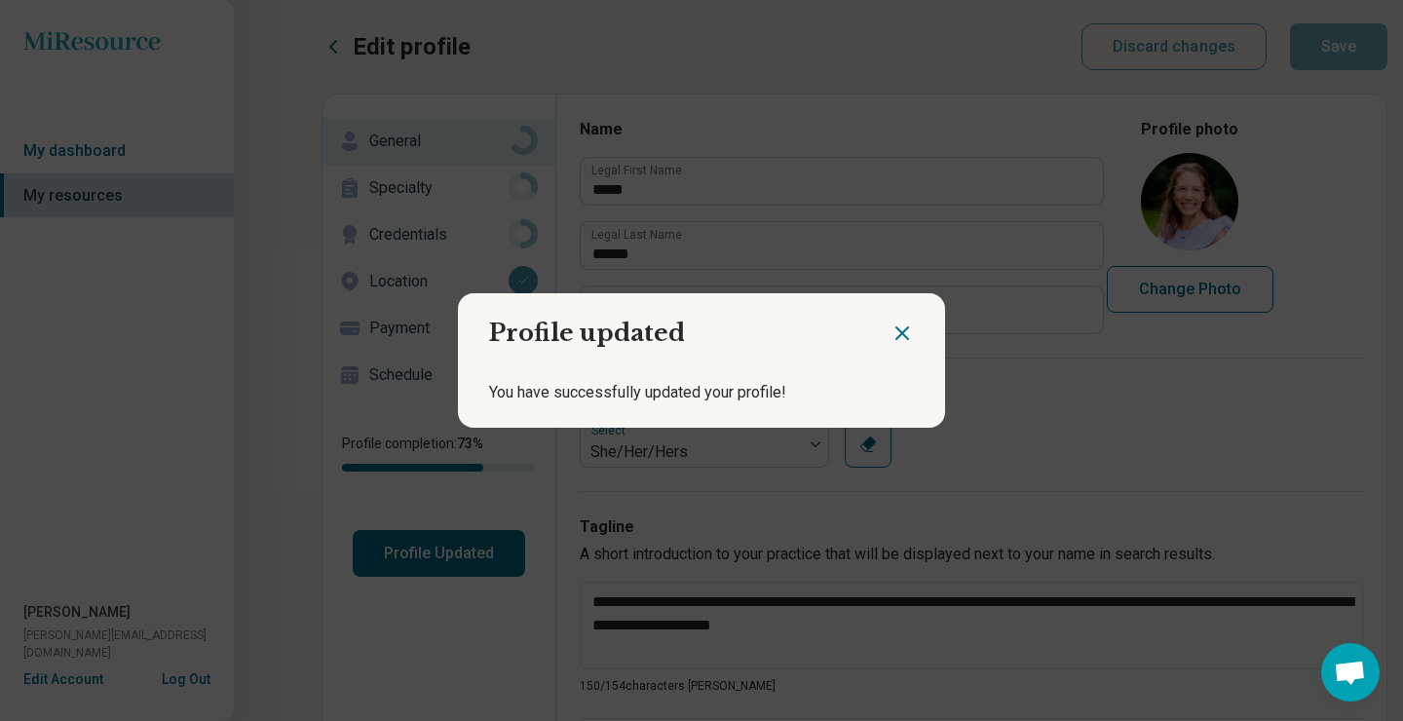
click at [904, 332] on icon "Close dialog" at bounding box center [903, 333] width 12 height 12
